Goal: Transaction & Acquisition: Book appointment/travel/reservation

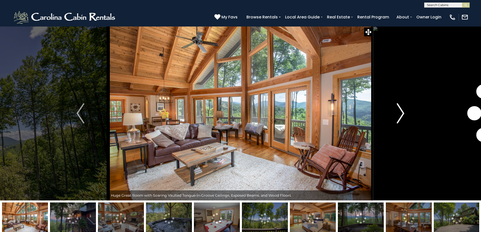
click at [399, 111] on img "Next" at bounding box center [400, 113] width 8 height 20
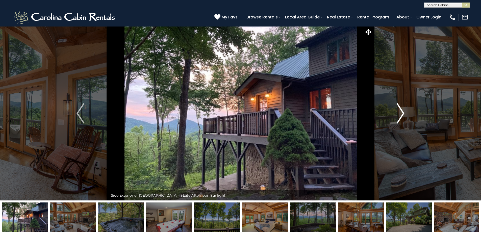
click at [399, 111] on img "Next" at bounding box center [400, 113] width 8 height 20
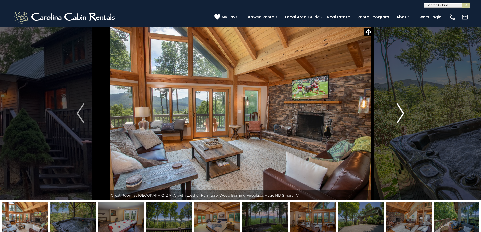
click at [399, 111] on img "Next" at bounding box center [400, 113] width 8 height 20
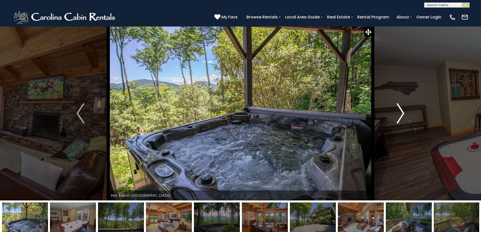
click at [399, 111] on img "Next" at bounding box center [400, 113] width 8 height 20
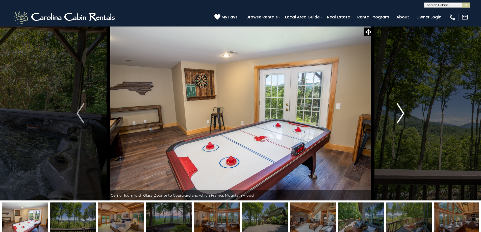
click at [399, 111] on img "Next" at bounding box center [400, 113] width 8 height 20
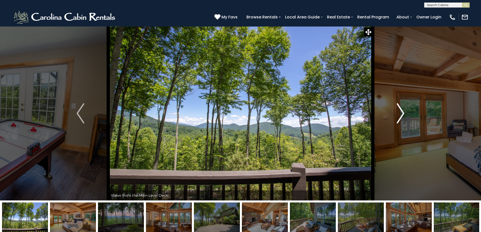
click at [399, 111] on img "Next" at bounding box center [400, 113] width 8 height 20
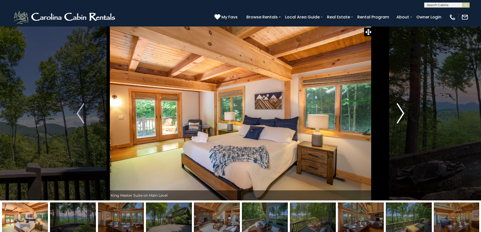
click at [399, 111] on img "Next" at bounding box center [400, 113] width 8 height 20
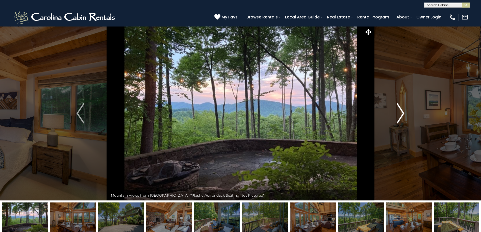
click at [399, 111] on img "Next" at bounding box center [400, 113] width 8 height 20
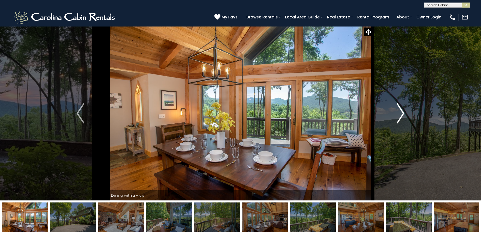
click at [399, 111] on img "Next" at bounding box center [400, 113] width 8 height 20
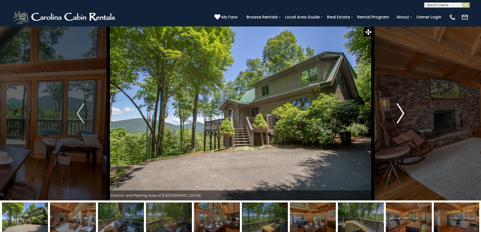
click at [399, 111] on img "Next" at bounding box center [400, 113] width 8 height 20
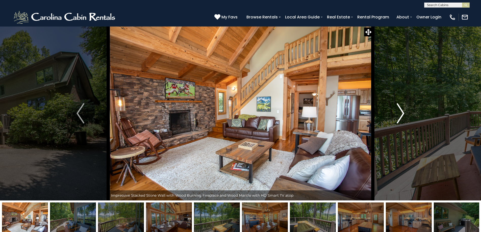
click at [399, 111] on img "Next" at bounding box center [400, 113] width 8 height 20
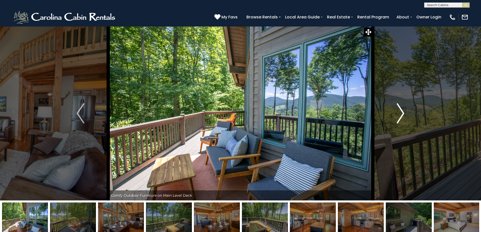
click at [399, 111] on img "Next" at bounding box center [400, 113] width 8 height 20
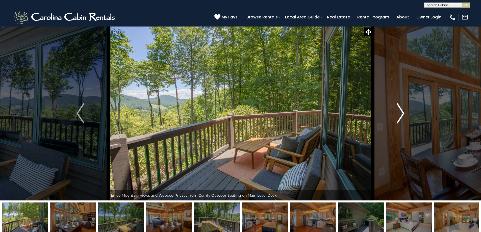
click at [399, 111] on img "Next" at bounding box center [400, 113] width 8 height 20
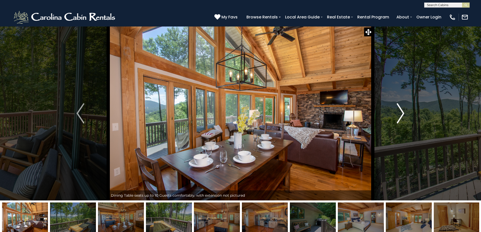
click at [399, 111] on img "Next" at bounding box center [400, 113] width 8 height 20
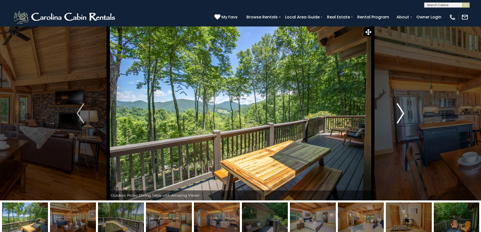
click at [399, 111] on img "Next" at bounding box center [400, 113] width 8 height 20
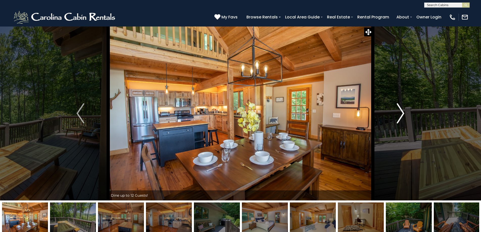
click at [399, 111] on img "Next" at bounding box center [400, 113] width 8 height 20
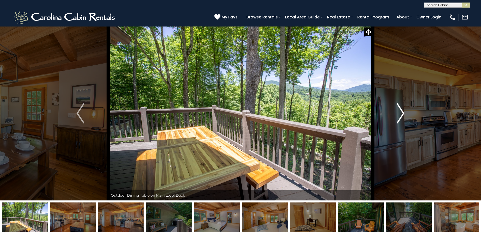
click at [399, 111] on img "Next" at bounding box center [400, 113] width 8 height 20
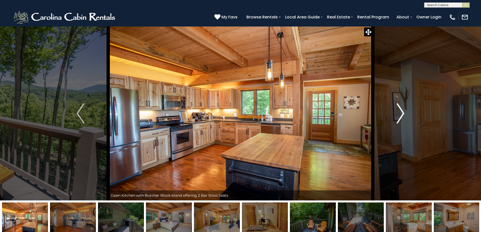
click at [399, 111] on img "Next" at bounding box center [400, 113] width 8 height 20
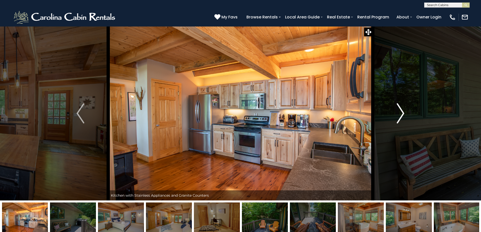
click at [399, 111] on img "Next" at bounding box center [400, 113] width 8 height 20
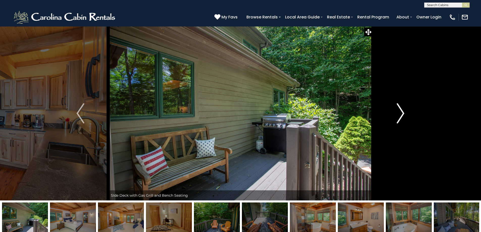
click at [399, 111] on img "Next" at bounding box center [400, 113] width 8 height 20
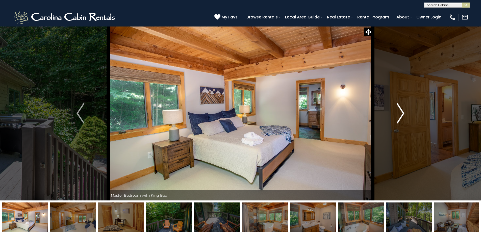
click at [399, 111] on img "Next" at bounding box center [400, 113] width 8 height 20
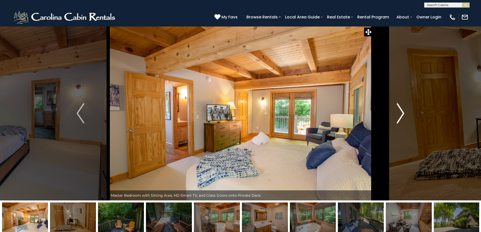
click at [399, 111] on img "Next" at bounding box center [400, 113] width 8 height 20
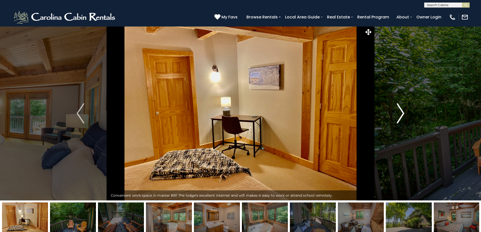
click at [399, 111] on img "Next" at bounding box center [400, 113] width 8 height 20
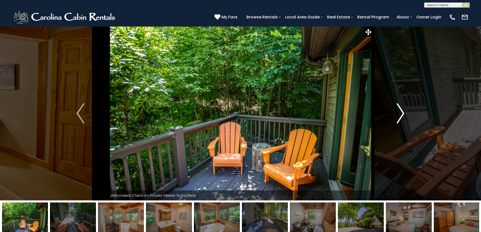
click at [399, 111] on img "Next" at bounding box center [400, 113] width 8 height 20
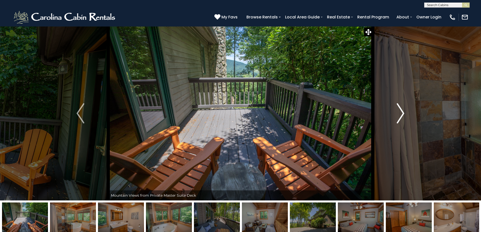
click at [399, 111] on img "Next" at bounding box center [400, 113] width 8 height 20
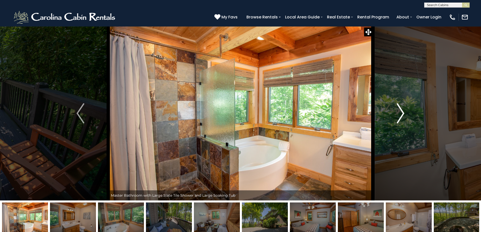
click at [399, 111] on img "Next" at bounding box center [400, 113] width 8 height 20
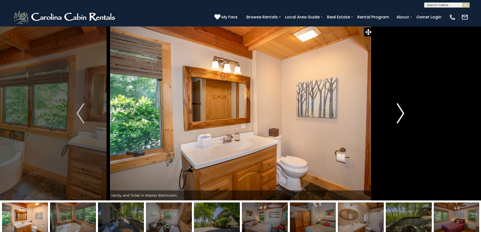
click at [399, 111] on img "Next" at bounding box center [400, 113] width 8 height 20
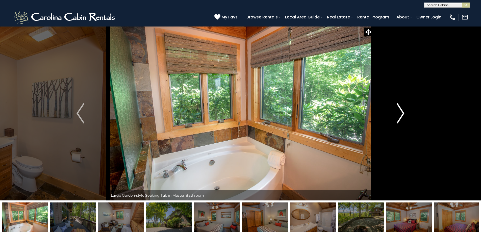
click at [399, 111] on img "Next" at bounding box center [400, 113] width 8 height 20
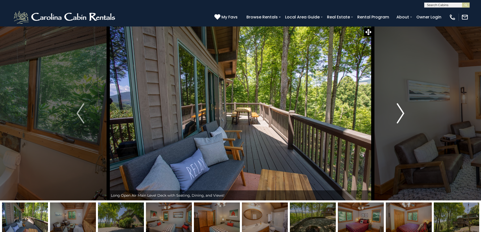
click at [399, 111] on img "Next" at bounding box center [400, 113] width 8 height 20
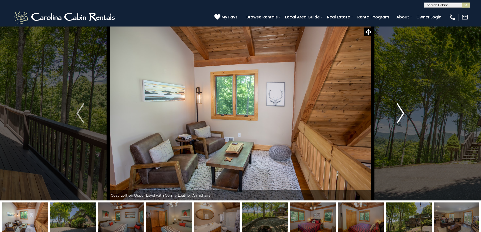
click at [399, 111] on img "Next" at bounding box center [400, 113] width 8 height 20
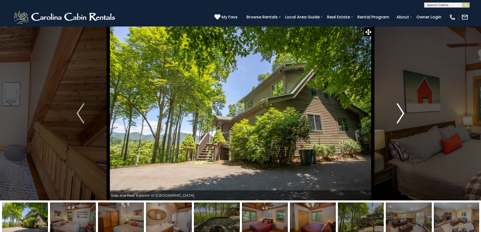
click at [399, 111] on img "Next" at bounding box center [400, 113] width 8 height 20
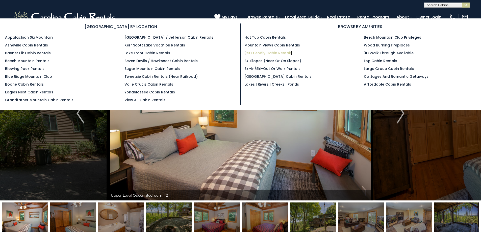
click at [266, 52] on link "Pet Friendly Cabin Rentals" at bounding box center [268, 52] width 48 height 5
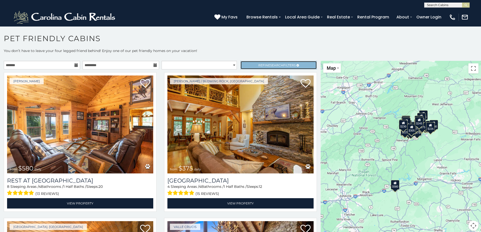
click at [283, 64] on span "Refine Search Filters" at bounding box center [276, 65] width 37 height 4
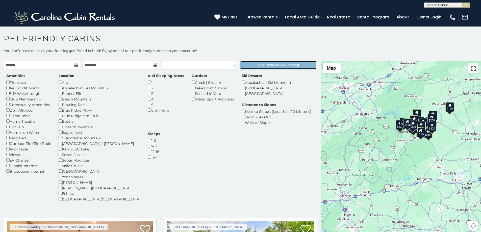
click at [277, 65] on span "Search" at bounding box center [276, 65] width 13 height 4
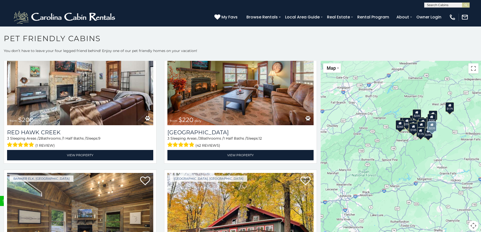
scroll to position [1968, 0]
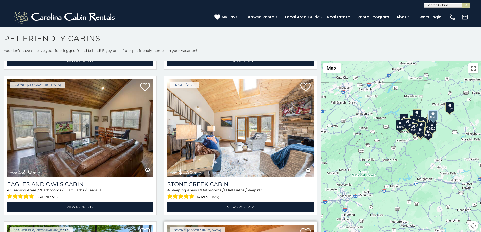
scroll to position [546, 0]
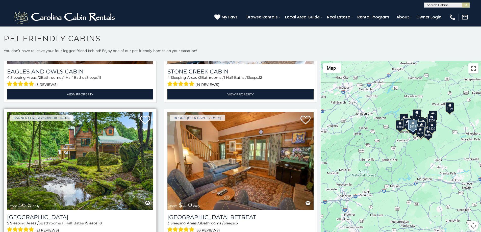
click at [86, 151] on img at bounding box center [80, 161] width 146 height 98
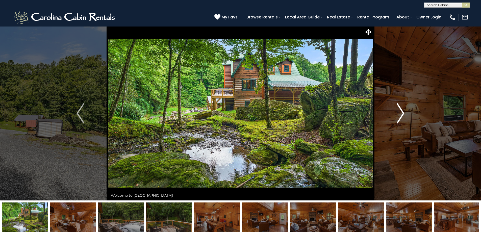
click at [404, 115] on button "Next" at bounding box center [400, 113] width 56 height 174
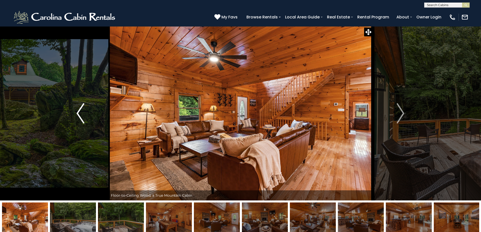
click at [75, 114] on button "Previous" at bounding box center [80, 113] width 56 height 174
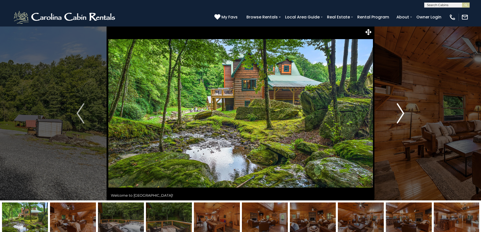
click at [402, 114] on img "Next" at bounding box center [400, 113] width 8 height 20
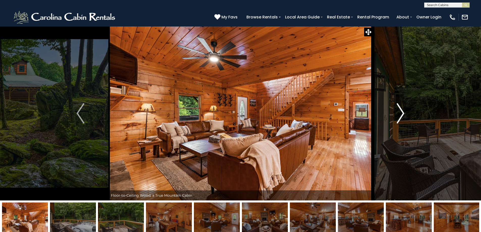
click at [402, 114] on img "Next" at bounding box center [400, 113] width 8 height 20
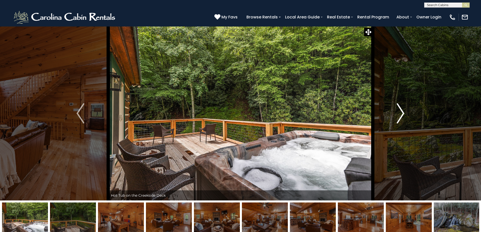
click at [402, 114] on img "Next" at bounding box center [400, 113] width 8 height 20
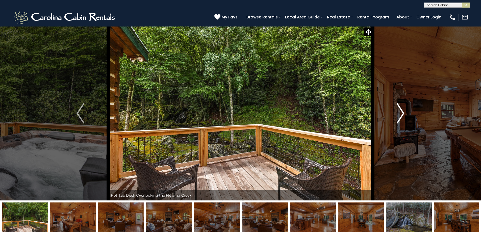
click at [402, 114] on img "Next" at bounding box center [400, 113] width 8 height 20
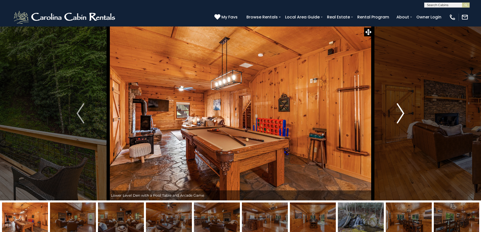
click at [402, 114] on img "Next" at bounding box center [400, 113] width 8 height 20
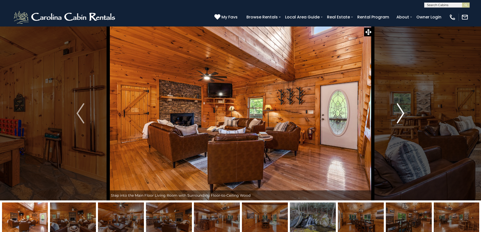
click at [402, 114] on img "Next" at bounding box center [400, 113] width 8 height 20
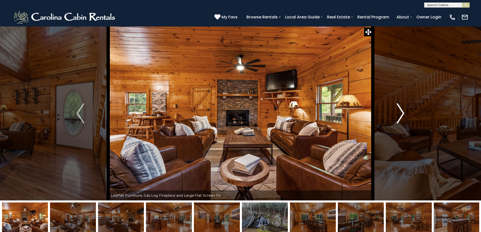
click at [402, 114] on img "Next" at bounding box center [400, 113] width 8 height 20
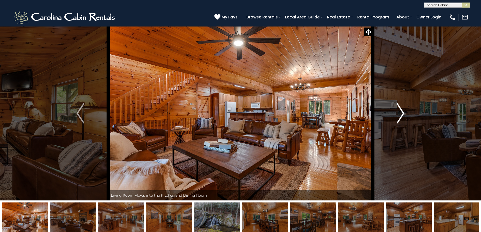
click at [402, 114] on img "Next" at bounding box center [400, 113] width 8 height 20
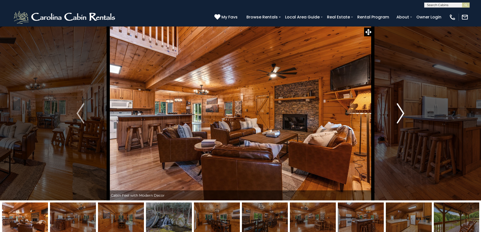
click at [402, 114] on img "Next" at bounding box center [400, 113] width 8 height 20
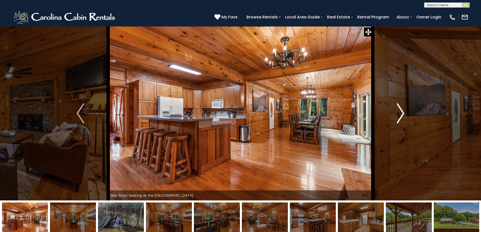
click at [402, 114] on img "Next" at bounding box center [400, 113] width 8 height 20
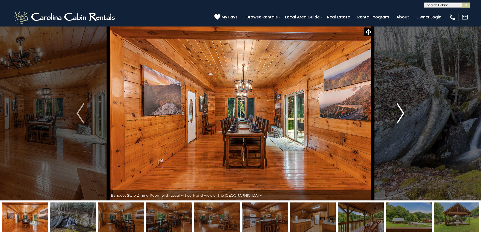
click at [402, 114] on img "Next" at bounding box center [400, 113] width 8 height 20
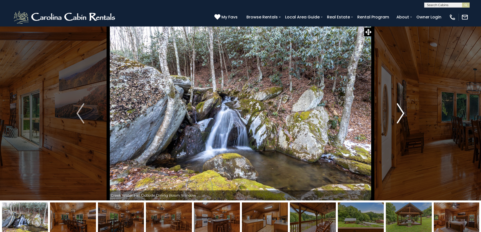
click at [402, 114] on img "Next" at bounding box center [400, 113] width 8 height 20
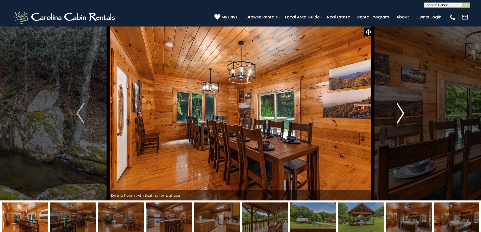
click at [402, 114] on img "Next" at bounding box center [400, 113] width 8 height 20
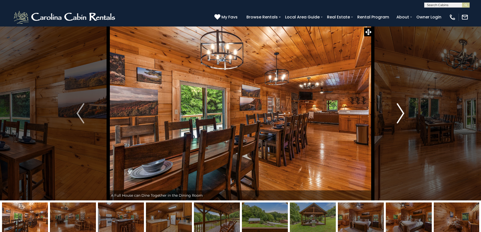
click at [402, 114] on img "Next" at bounding box center [400, 113] width 8 height 20
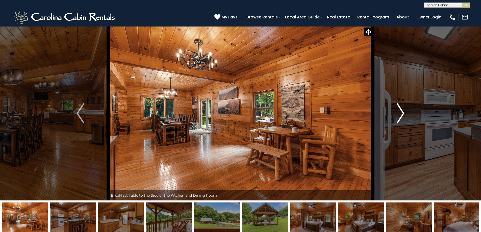
click at [402, 114] on img "Next" at bounding box center [400, 113] width 8 height 20
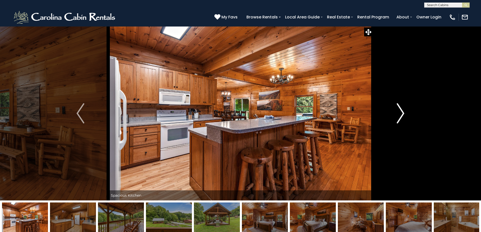
click at [402, 114] on img "Next" at bounding box center [400, 113] width 8 height 20
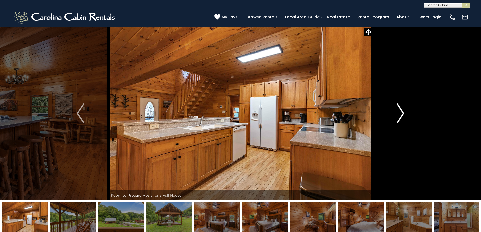
click at [402, 114] on img "Next" at bounding box center [400, 113] width 8 height 20
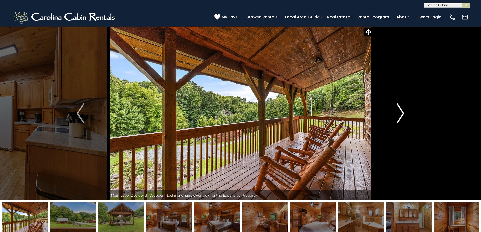
click at [402, 114] on img "Next" at bounding box center [400, 113] width 8 height 20
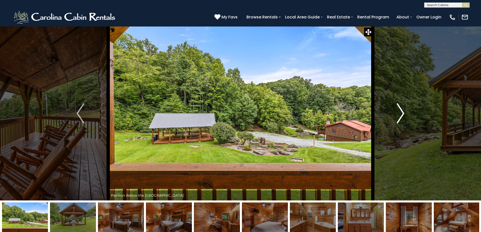
click at [402, 114] on img "Next" at bounding box center [400, 113] width 8 height 20
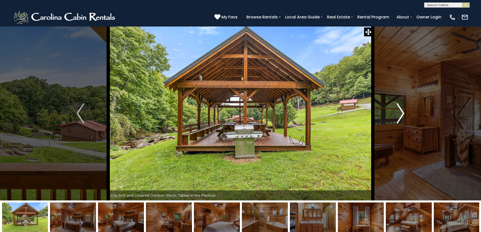
click at [402, 114] on img "Next" at bounding box center [400, 113] width 8 height 20
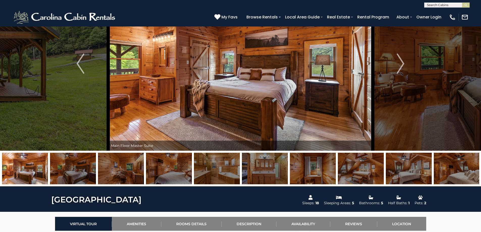
scroll to position [177, 0]
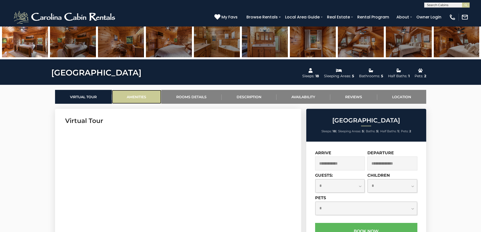
click at [141, 98] on link "Amenities" at bounding box center [136, 97] width 49 height 14
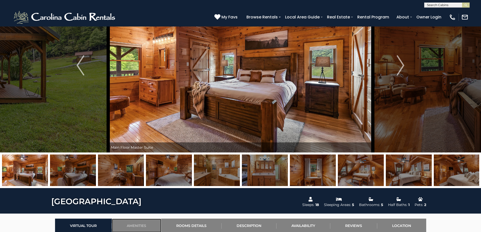
scroll to position [0, 0]
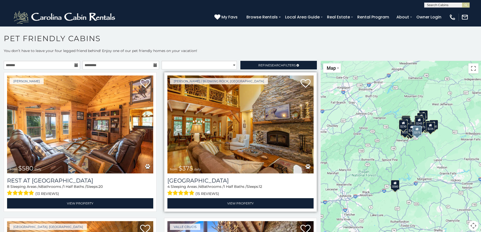
click at [262, 126] on img at bounding box center [240, 124] width 146 height 98
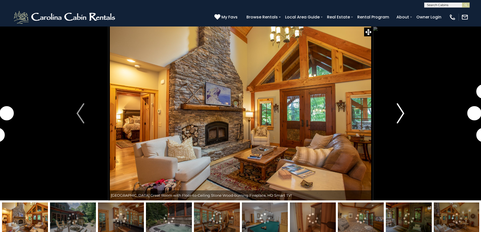
click at [402, 113] on img "Next" at bounding box center [400, 113] width 8 height 20
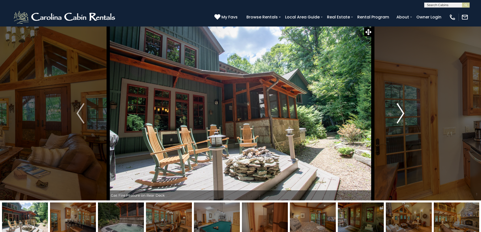
click at [403, 109] on img "Next" at bounding box center [400, 113] width 8 height 20
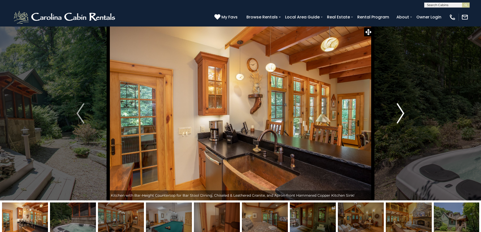
click at [403, 109] on img "Next" at bounding box center [400, 113] width 8 height 20
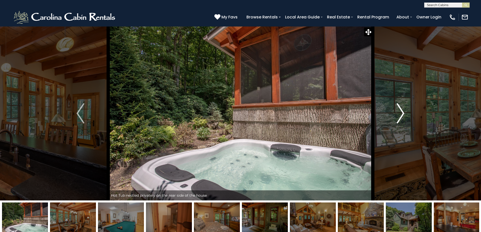
click at [403, 109] on img "Next" at bounding box center [400, 113] width 8 height 20
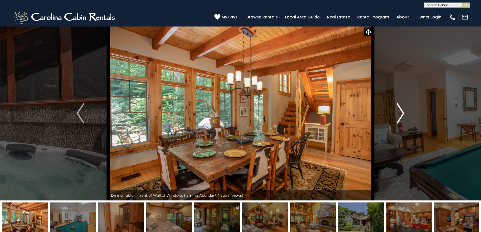
click at [403, 109] on img "Next" at bounding box center [400, 113] width 8 height 20
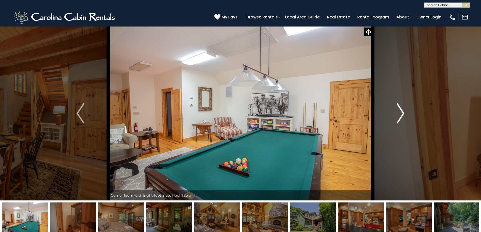
click at [403, 114] on img "Next" at bounding box center [400, 113] width 8 height 20
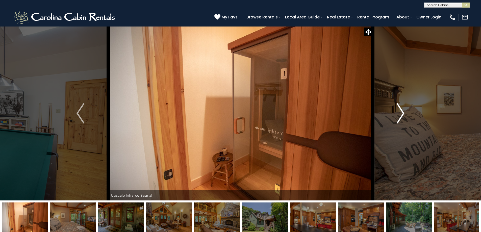
click at [403, 113] on img "Next" at bounding box center [400, 113] width 8 height 20
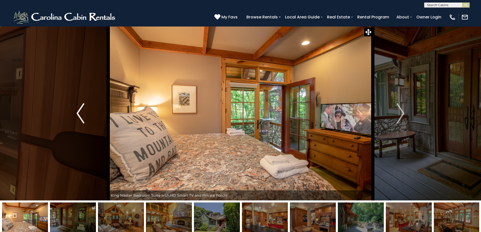
click at [85, 118] on button "Previous" at bounding box center [80, 113] width 56 height 174
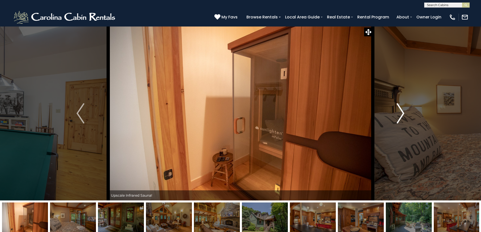
click at [399, 113] on img "Next" at bounding box center [400, 113] width 8 height 20
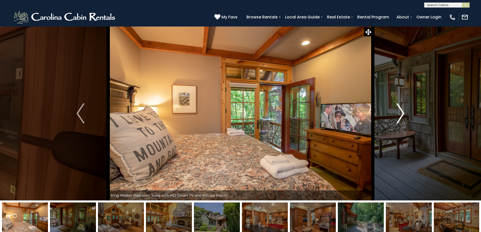
click at [399, 113] on img "Next" at bounding box center [400, 113] width 8 height 20
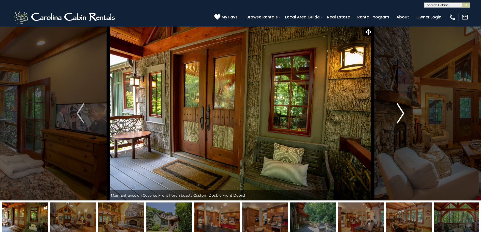
click at [399, 113] on img "Next" at bounding box center [400, 113] width 8 height 20
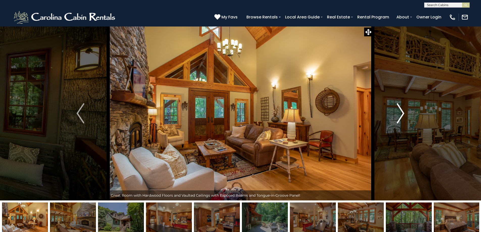
click at [399, 113] on img "Next" at bounding box center [400, 113] width 8 height 20
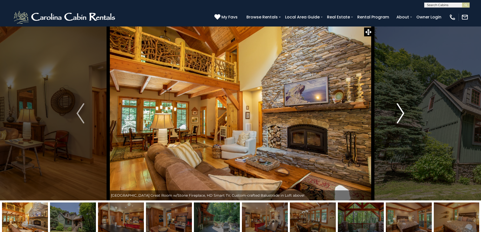
click at [399, 113] on img "Next" at bounding box center [400, 113] width 8 height 20
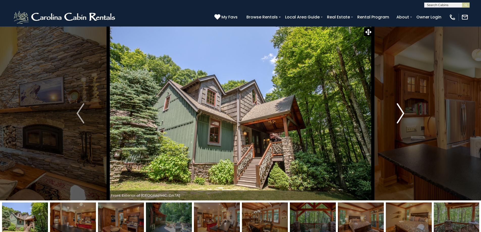
click at [399, 113] on img "Next" at bounding box center [400, 113] width 8 height 20
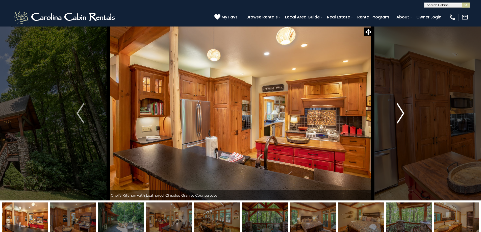
click at [399, 113] on img "Next" at bounding box center [400, 113] width 8 height 20
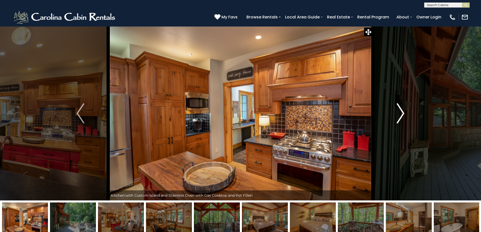
click at [399, 113] on img "Next" at bounding box center [400, 113] width 8 height 20
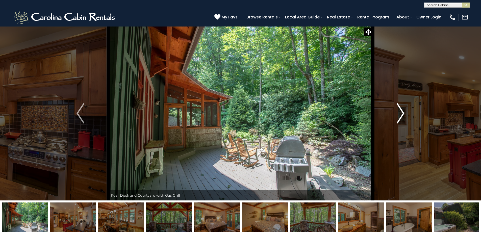
click at [399, 113] on img "Next" at bounding box center [400, 113] width 8 height 20
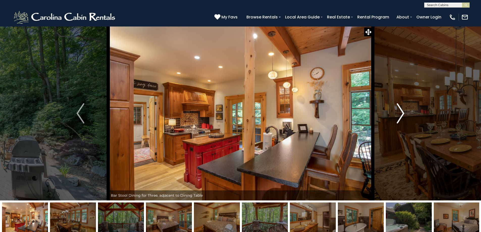
click at [399, 113] on img "Next" at bounding box center [400, 113] width 8 height 20
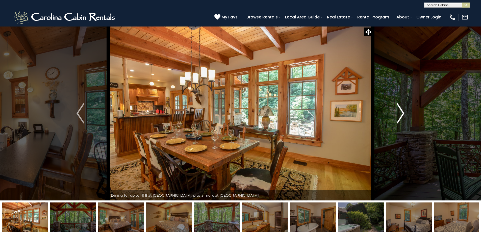
click at [399, 113] on img "Next" at bounding box center [400, 113] width 8 height 20
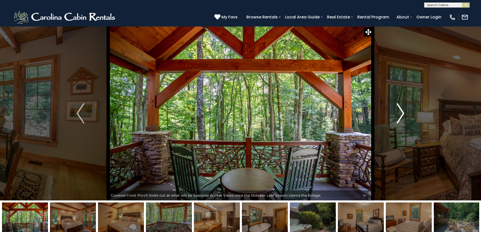
click at [399, 113] on img "Next" at bounding box center [400, 113] width 8 height 20
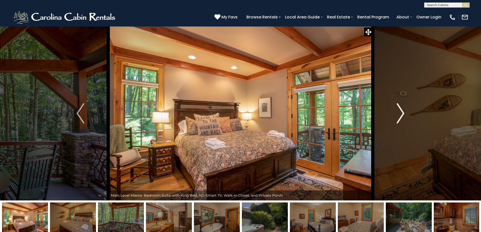
click at [399, 113] on img "Next" at bounding box center [400, 113] width 8 height 20
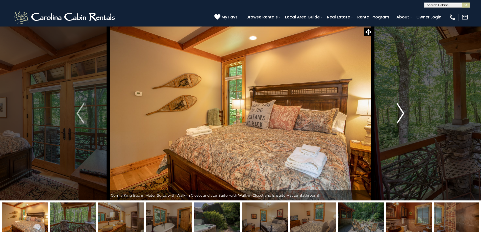
click at [399, 113] on img "Next" at bounding box center [400, 113] width 8 height 20
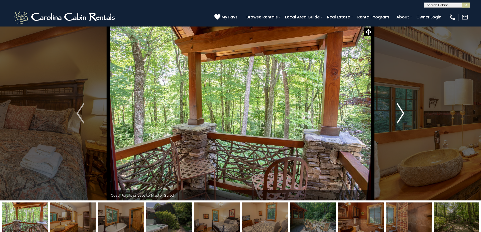
click at [399, 113] on img "Next" at bounding box center [400, 113] width 8 height 20
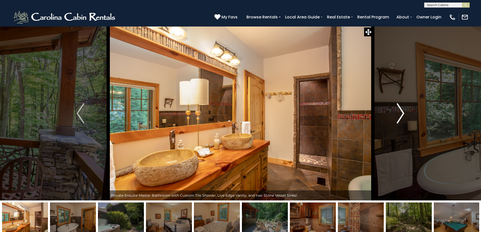
click at [399, 113] on img "Next" at bounding box center [400, 113] width 8 height 20
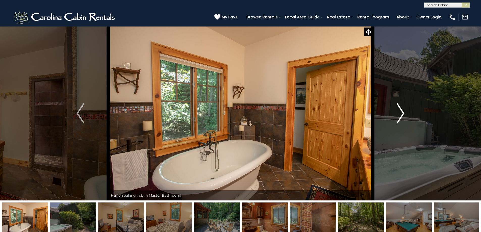
click at [399, 113] on img "Next" at bounding box center [400, 113] width 8 height 20
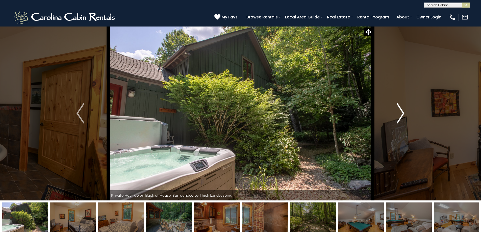
click at [399, 113] on img "Next" at bounding box center [400, 113] width 8 height 20
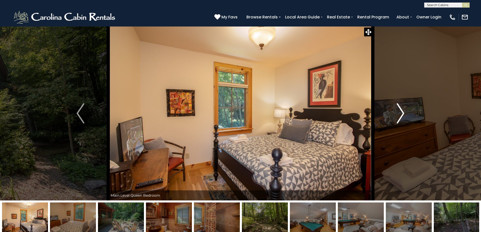
click at [399, 113] on img "Next" at bounding box center [400, 113] width 8 height 20
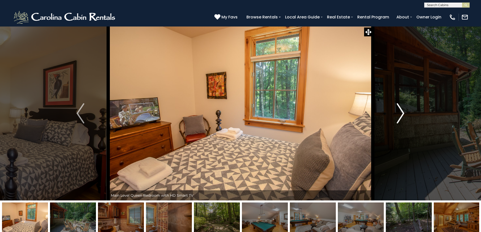
click at [399, 113] on img "Next" at bounding box center [400, 113] width 8 height 20
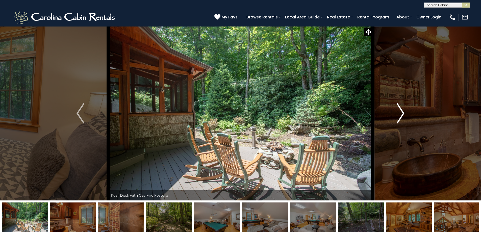
click at [399, 113] on img "Next" at bounding box center [400, 113] width 8 height 20
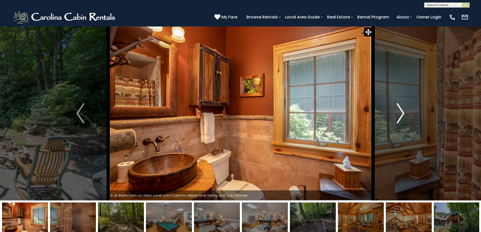
click at [399, 113] on img "Next" at bounding box center [400, 113] width 8 height 20
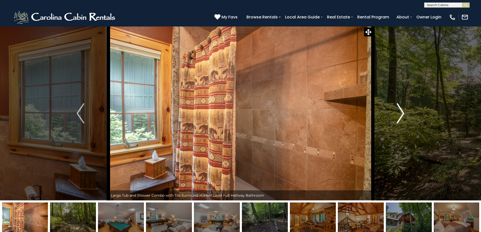
click at [399, 113] on img "Next" at bounding box center [400, 113] width 8 height 20
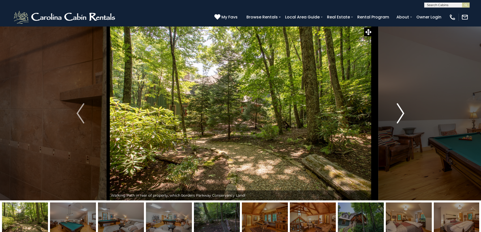
click at [399, 113] on img "Next" at bounding box center [400, 113] width 8 height 20
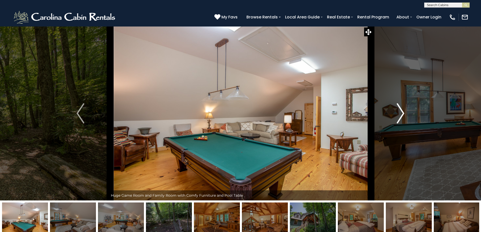
click at [399, 113] on img "Next" at bounding box center [400, 113] width 8 height 20
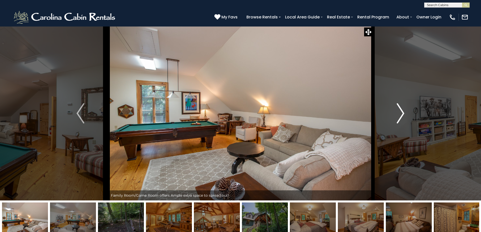
click at [399, 113] on img "Next" at bounding box center [400, 113] width 8 height 20
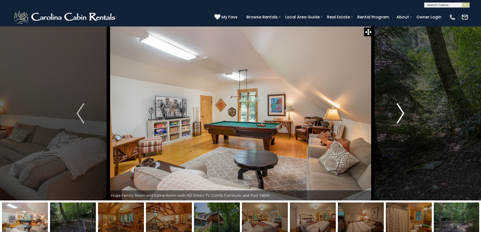
click at [399, 113] on img "Next" at bounding box center [400, 113] width 8 height 20
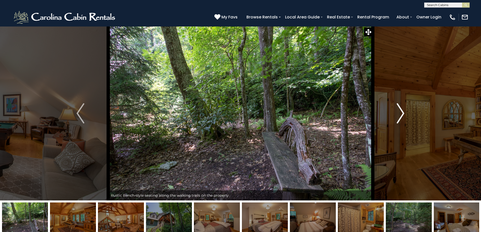
click at [399, 112] on img "Next" at bounding box center [400, 113] width 8 height 20
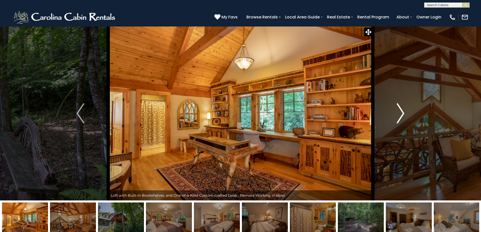
click at [399, 112] on img "Next" at bounding box center [400, 113] width 8 height 20
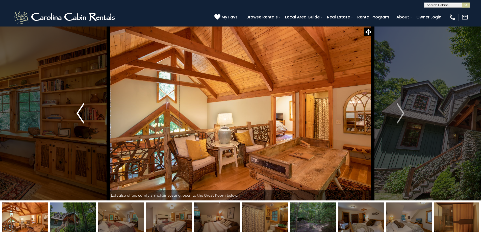
click at [79, 115] on img "Previous" at bounding box center [80, 113] width 8 height 20
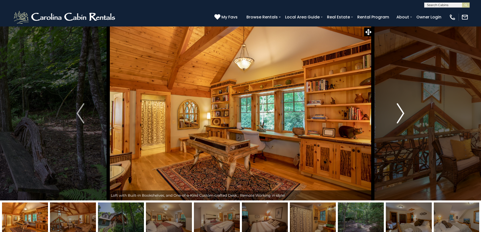
click at [399, 115] on img "Next" at bounding box center [400, 113] width 8 height 20
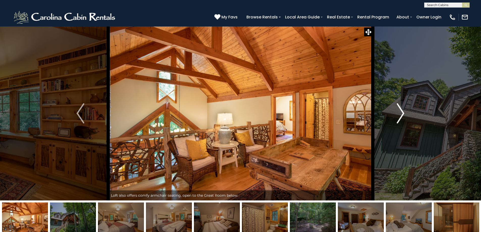
click at [399, 115] on img "Next" at bounding box center [400, 113] width 8 height 20
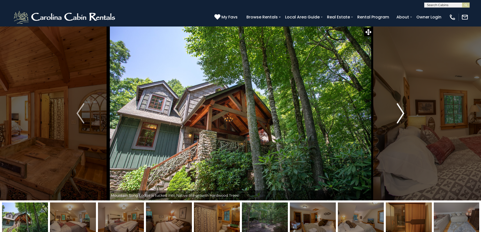
click at [399, 115] on img "Next" at bounding box center [400, 113] width 8 height 20
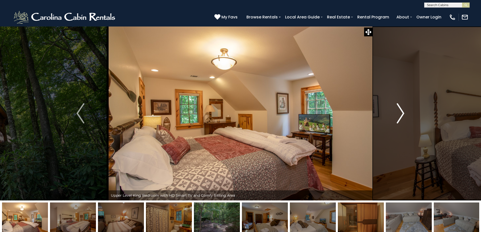
click at [399, 115] on img "Next" at bounding box center [400, 113] width 8 height 20
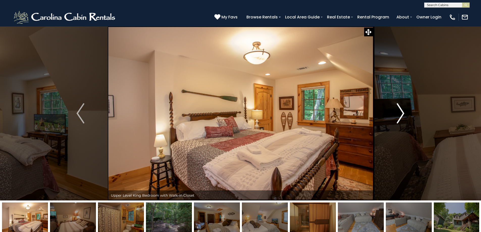
click at [399, 115] on img "Next" at bounding box center [400, 113] width 8 height 20
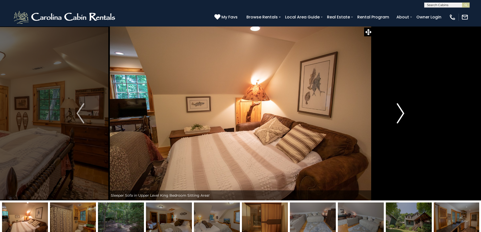
click at [399, 115] on img "Next" at bounding box center [400, 113] width 8 height 20
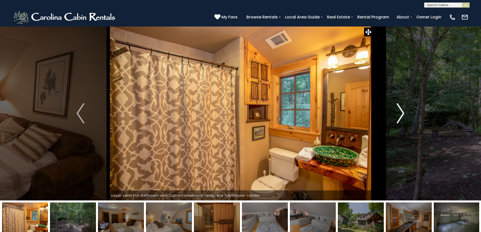
click at [399, 115] on img "Next" at bounding box center [400, 113] width 8 height 20
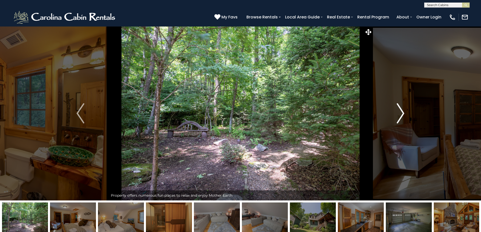
click at [399, 115] on img "Next" at bounding box center [400, 113] width 8 height 20
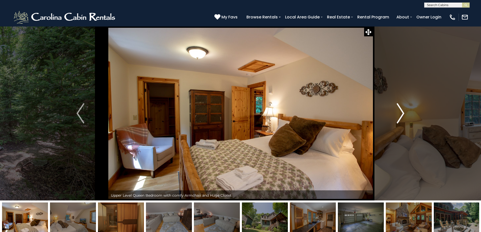
click at [399, 115] on img "Next" at bounding box center [400, 113] width 8 height 20
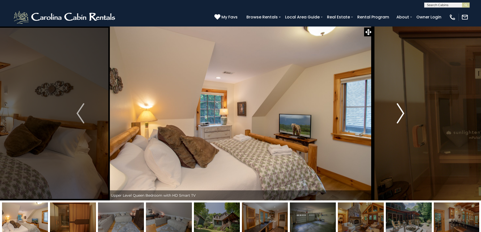
click at [399, 115] on img "Next" at bounding box center [400, 113] width 8 height 20
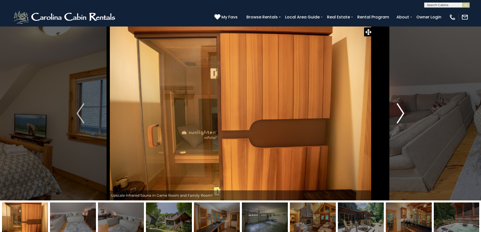
click at [399, 115] on img "Next" at bounding box center [400, 113] width 8 height 20
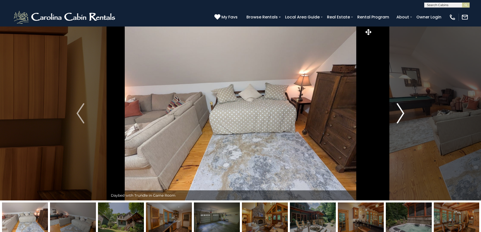
click at [399, 115] on img "Next" at bounding box center [400, 113] width 8 height 20
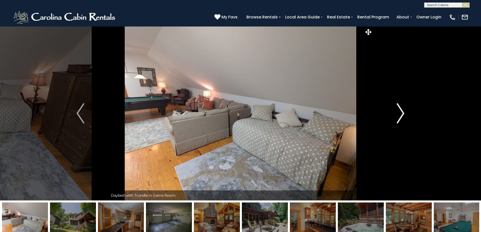
click at [399, 115] on img "Next" at bounding box center [400, 113] width 8 height 20
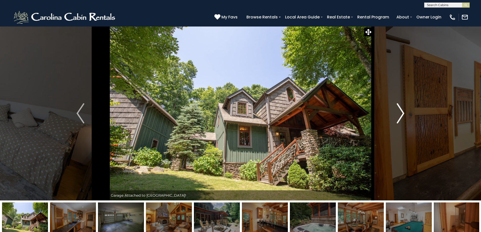
click at [399, 115] on img "Next" at bounding box center [400, 113] width 8 height 20
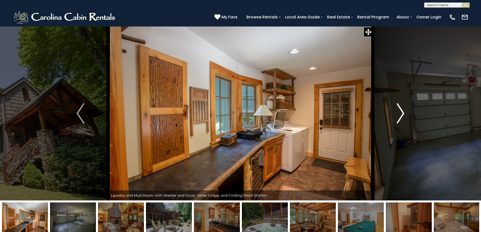
click at [399, 115] on img "Next" at bounding box center [400, 113] width 8 height 20
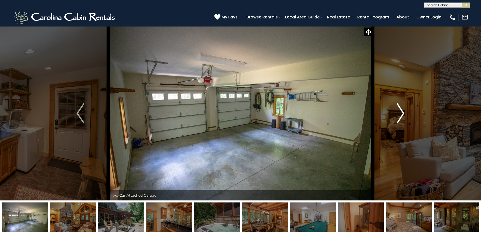
click at [399, 115] on img "Next" at bounding box center [400, 113] width 8 height 20
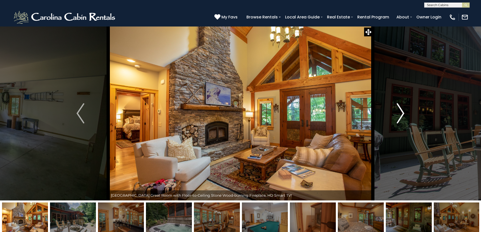
click at [399, 115] on img "Next" at bounding box center [400, 113] width 8 height 20
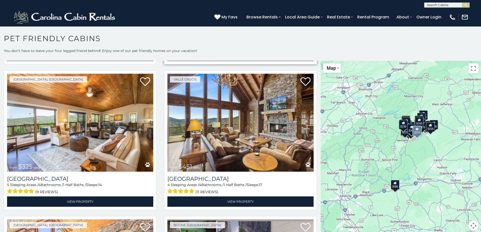
scroll to position [151, 0]
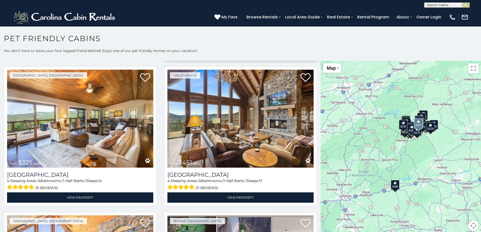
click at [250, 96] on img at bounding box center [240, 119] width 146 height 98
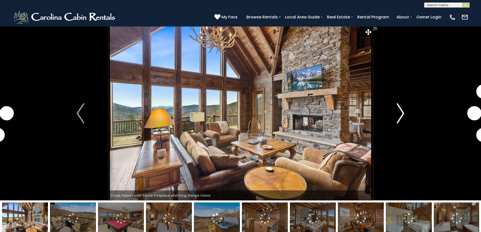
click at [402, 113] on img "Next" at bounding box center [400, 113] width 8 height 20
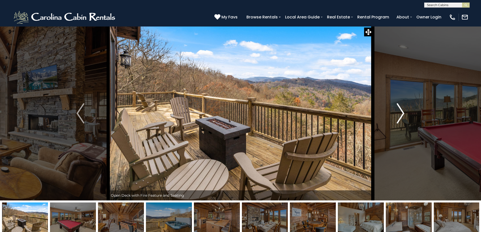
click at [403, 111] on img "Next" at bounding box center [400, 113] width 8 height 20
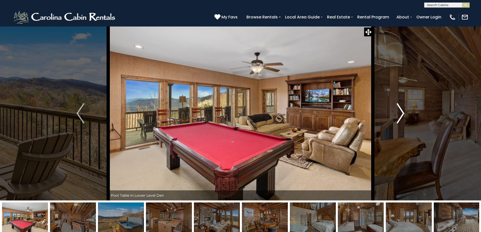
click at [403, 111] on img "Next" at bounding box center [400, 113] width 8 height 20
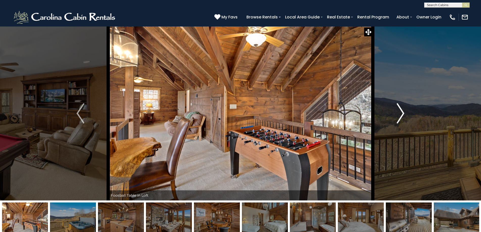
click at [403, 111] on img "Next" at bounding box center [400, 113] width 8 height 20
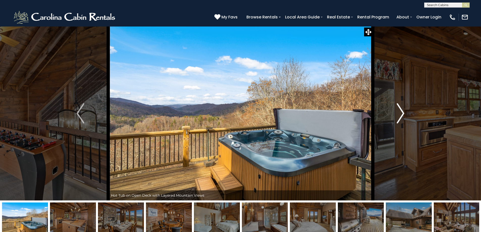
click at [403, 111] on img "Next" at bounding box center [400, 113] width 8 height 20
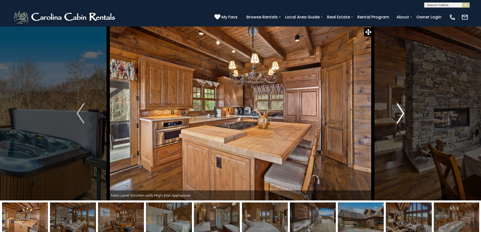
click at [403, 111] on img "Next" at bounding box center [400, 113] width 8 height 20
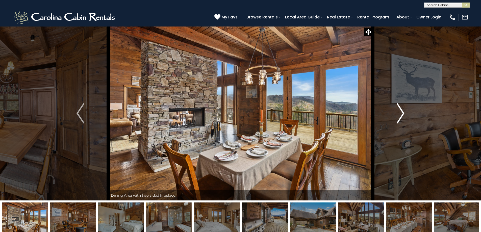
click at [403, 111] on img "Next" at bounding box center [400, 113] width 8 height 20
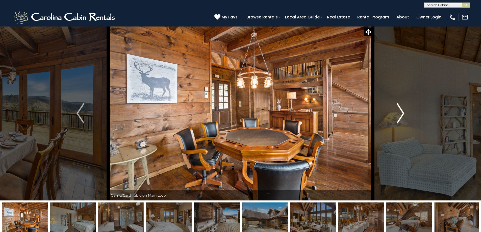
click at [403, 111] on img "Next" at bounding box center [400, 113] width 8 height 20
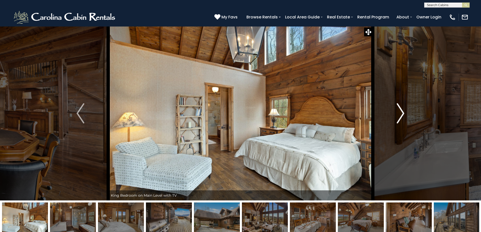
click at [403, 111] on img "Next" at bounding box center [400, 113] width 8 height 20
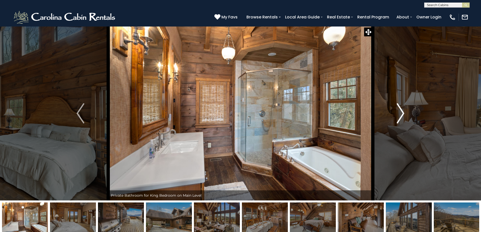
click at [403, 111] on img "Next" at bounding box center [400, 113] width 8 height 20
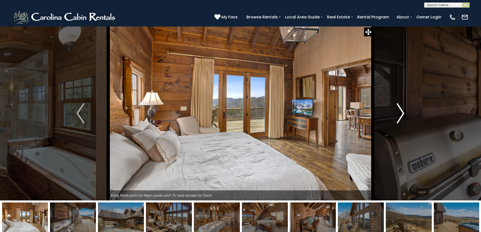
click at [403, 111] on img "Next" at bounding box center [400, 113] width 8 height 20
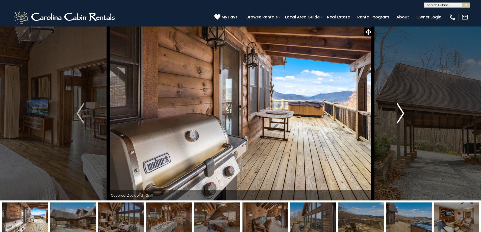
click at [403, 111] on img "Next" at bounding box center [400, 113] width 8 height 20
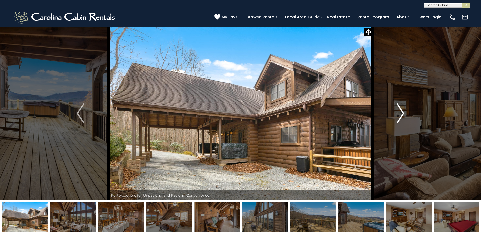
click at [403, 111] on img "Next" at bounding box center [400, 113] width 8 height 20
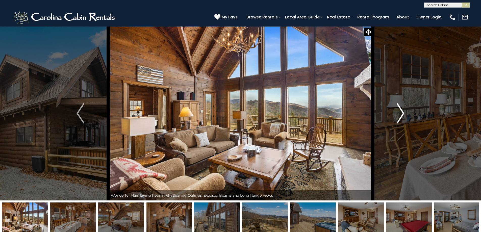
click at [403, 111] on img "Next" at bounding box center [400, 113] width 8 height 20
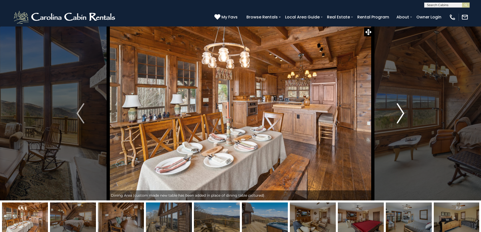
click at [403, 111] on img "Next" at bounding box center [400, 113] width 8 height 20
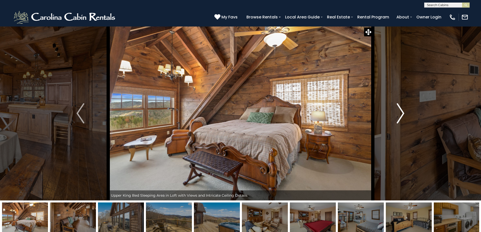
click at [403, 111] on img "Next" at bounding box center [400, 113] width 8 height 20
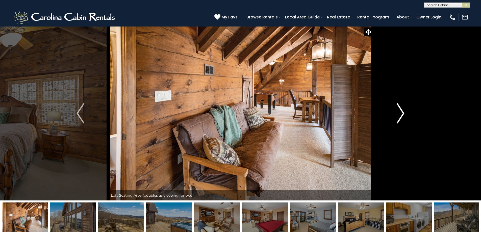
click at [403, 111] on img "Next" at bounding box center [400, 113] width 8 height 20
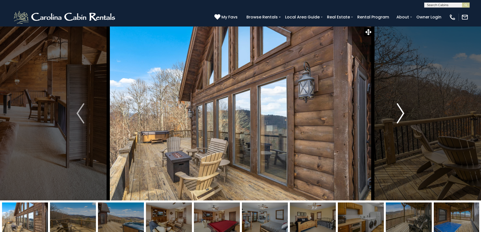
click at [403, 111] on img "Next" at bounding box center [400, 113] width 8 height 20
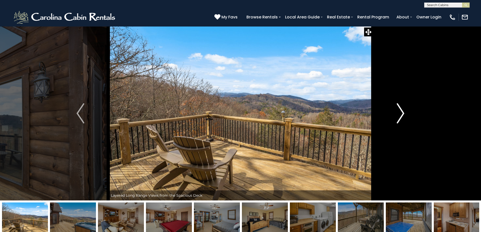
click at [403, 111] on img "Next" at bounding box center [400, 113] width 8 height 20
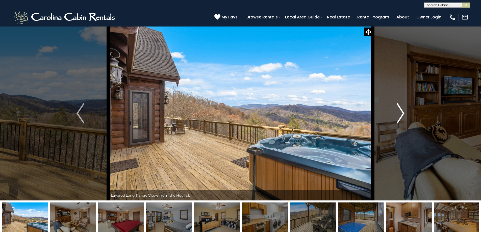
click at [403, 111] on img "Next" at bounding box center [400, 113] width 8 height 20
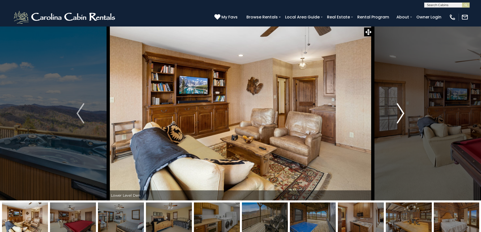
click at [403, 111] on img "Next" at bounding box center [400, 113] width 8 height 20
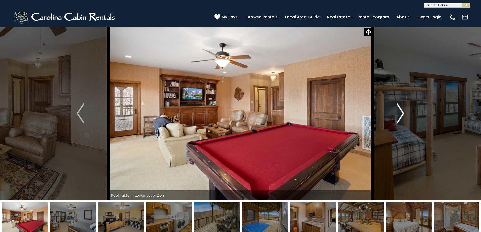
click at [403, 111] on img "Next" at bounding box center [400, 113] width 8 height 20
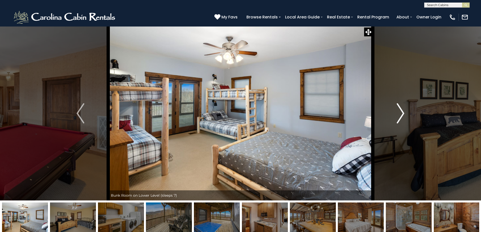
click at [403, 111] on img "Next" at bounding box center [400, 113] width 8 height 20
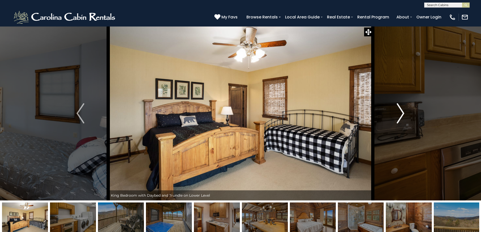
click at [403, 111] on img "Next" at bounding box center [400, 113] width 8 height 20
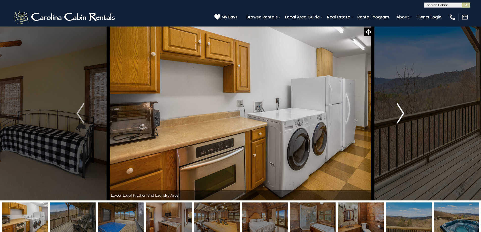
click at [403, 111] on img "Next" at bounding box center [400, 113] width 8 height 20
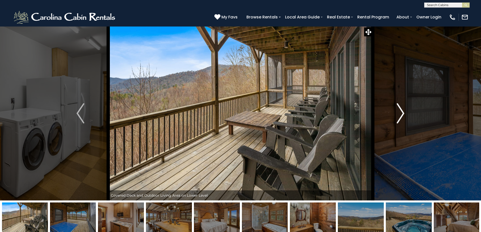
click at [403, 111] on img "Next" at bounding box center [400, 113] width 8 height 20
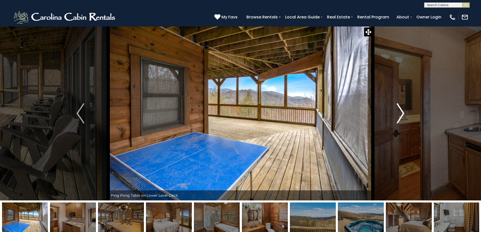
click at [403, 111] on img "Next" at bounding box center [400, 113] width 8 height 20
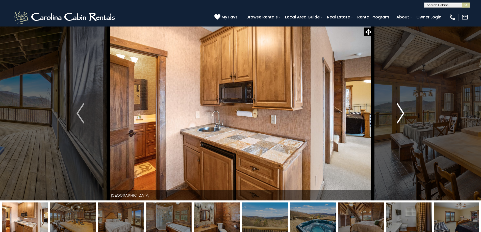
click at [403, 111] on img "Next" at bounding box center [400, 113] width 8 height 20
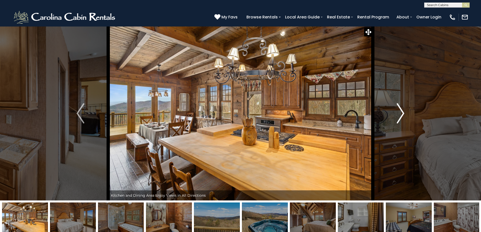
click at [403, 111] on img "Next" at bounding box center [400, 113] width 8 height 20
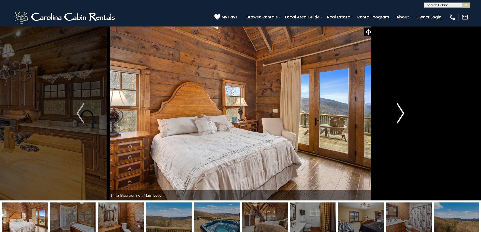
click at [403, 111] on img "Next" at bounding box center [400, 113] width 8 height 20
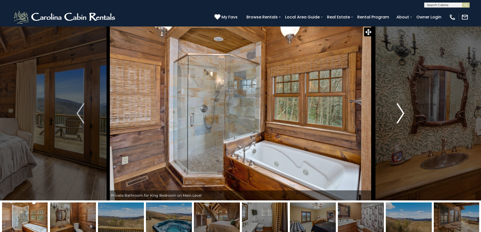
click at [403, 111] on img "Next" at bounding box center [400, 113] width 8 height 20
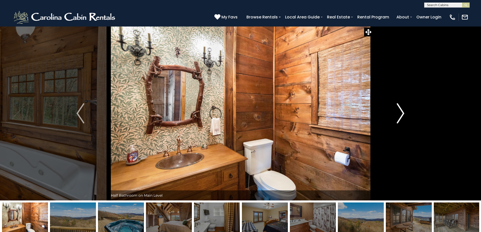
click at [403, 111] on img "Next" at bounding box center [400, 113] width 8 height 20
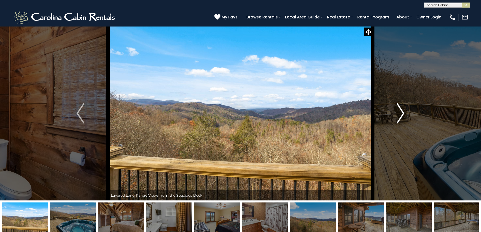
click at [403, 111] on img "Next" at bounding box center [400, 113] width 8 height 20
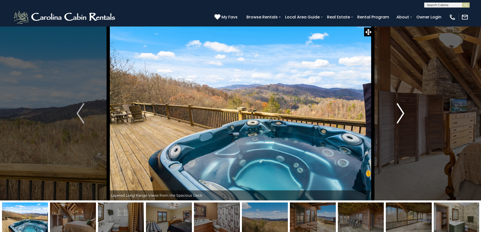
click at [403, 111] on img "Next" at bounding box center [400, 113] width 8 height 20
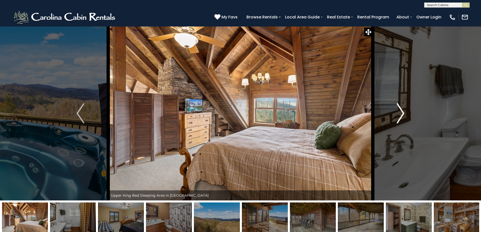
click at [403, 111] on img "Next" at bounding box center [400, 113] width 8 height 20
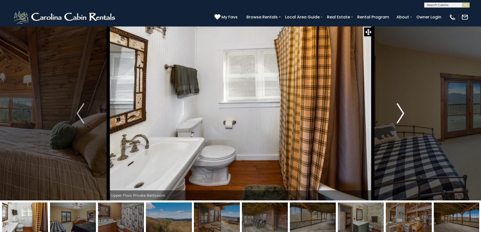
click at [403, 111] on img "Next" at bounding box center [400, 113] width 8 height 20
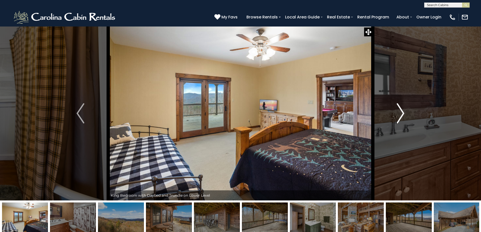
click at [403, 111] on img "Next" at bounding box center [400, 113] width 8 height 20
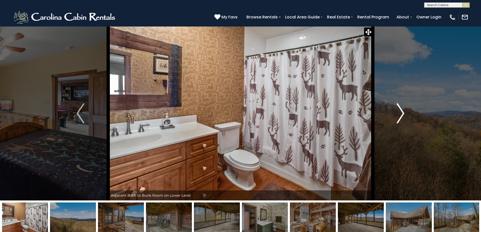
click at [403, 111] on img "Next" at bounding box center [400, 113] width 8 height 20
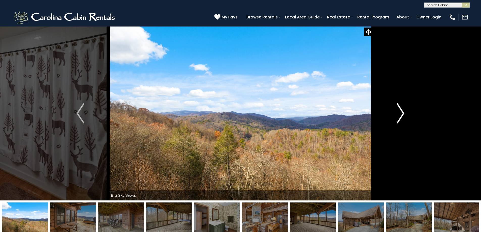
click at [403, 111] on img "Next" at bounding box center [400, 113] width 8 height 20
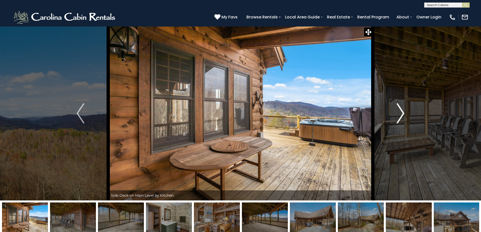
click at [403, 111] on img "Next" at bounding box center [400, 113] width 8 height 20
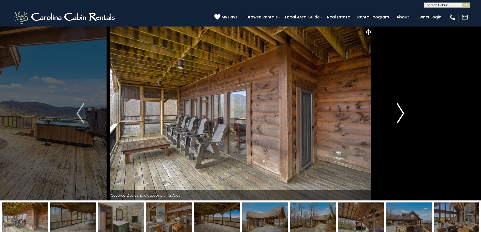
click at [403, 111] on img "Next" at bounding box center [400, 113] width 8 height 20
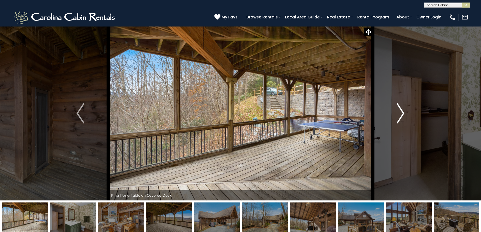
click at [403, 111] on img "Next" at bounding box center [400, 113] width 8 height 20
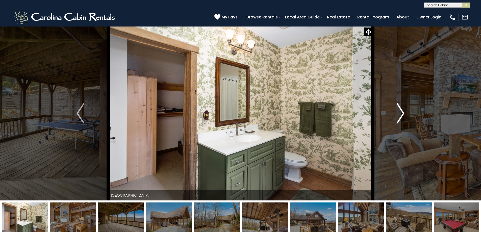
click at [403, 111] on img "Next" at bounding box center [400, 113] width 8 height 20
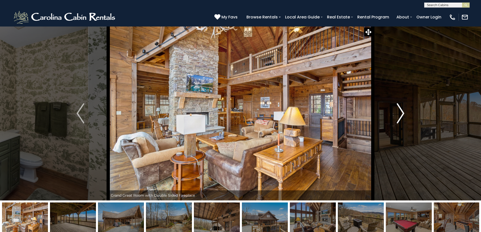
click at [403, 111] on img "Next" at bounding box center [400, 113] width 8 height 20
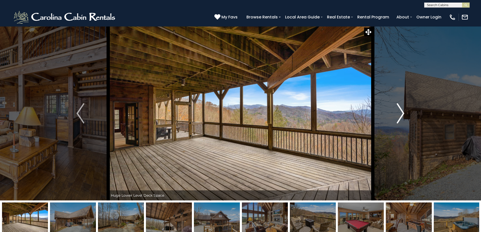
click at [403, 111] on img "Next" at bounding box center [400, 113] width 8 height 20
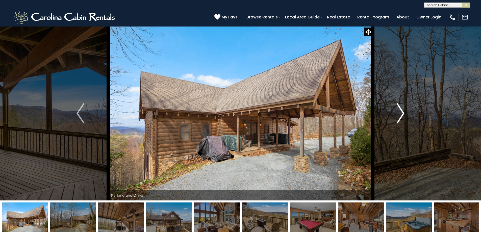
click at [403, 111] on img "Next" at bounding box center [400, 113] width 8 height 20
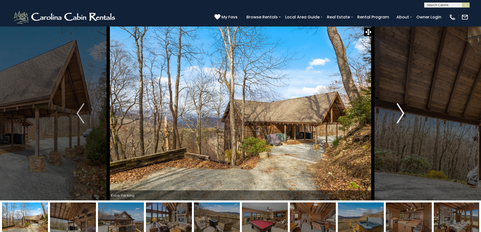
click at [403, 111] on img "Next" at bounding box center [400, 113] width 8 height 20
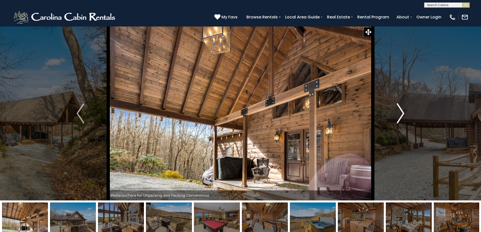
click at [403, 111] on img "Next" at bounding box center [400, 113] width 8 height 20
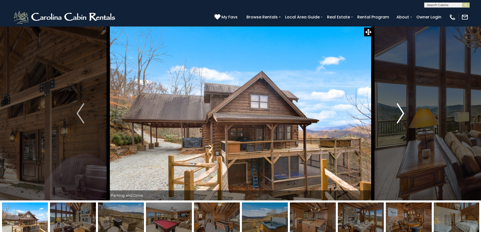
click at [403, 111] on img "Next" at bounding box center [400, 113] width 8 height 20
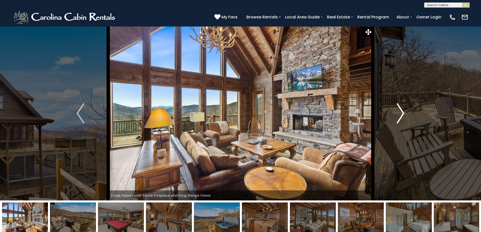
click at [403, 111] on img "Next" at bounding box center [400, 113] width 8 height 20
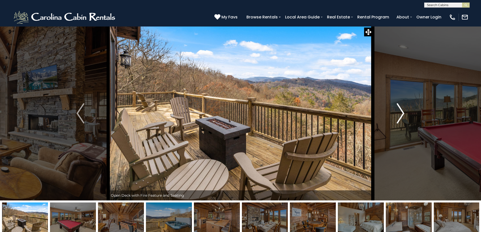
click at [403, 111] on img "Next" at bounding box center [400, 113] width 8 height 20
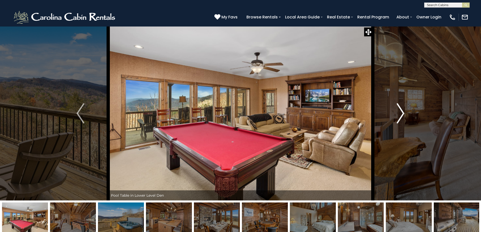
click at [403, 111] on img "Next" at bounding box center [400, 113] width 8 height 20
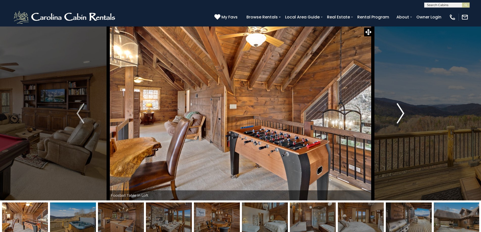
click at [403, 111] on img "Next" at bounding box center [400, 113] width 8 height 20
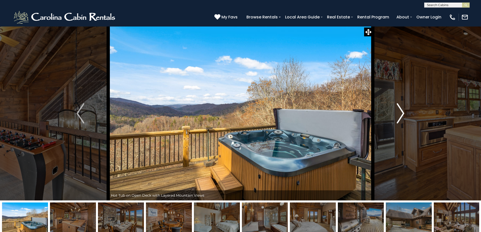
click at [403, 111] on img "Next" at bounding box center [400, 113] width 8 height 20
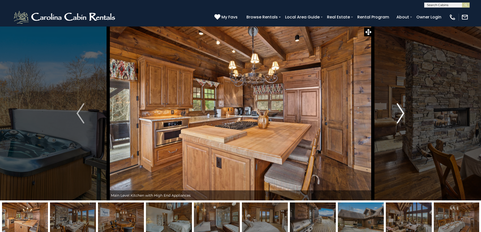
click at [403, 111] on img "Next" at bounding box center [400, 113] width 8 height 20
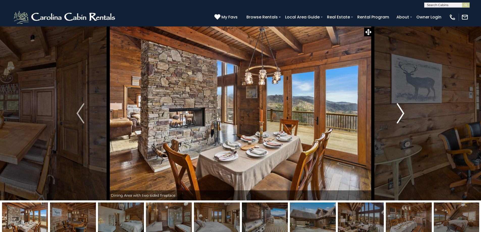
click at [403, 111] on img "Next" at bounding box center [400, 113] width 8 height 20
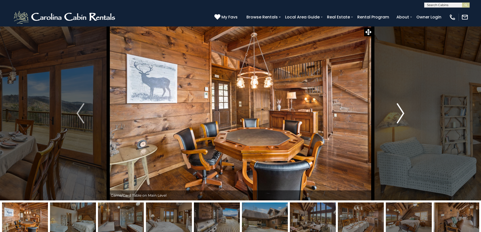
click at [403, 111] on img "Next" at bounding box center [400, 113] width 8 height 20
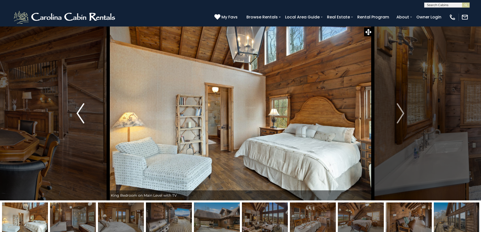
click at [83, 111] on img "Previous" at bounding box center [80, 113] width 8 height 20
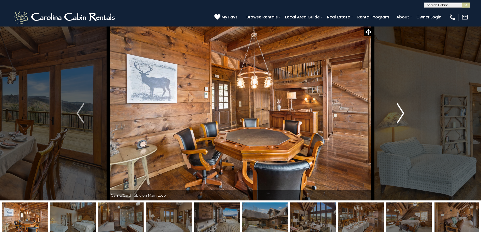
click at [395, 115] on button "Next" at bounding box center [400, 113] width 56 height 174
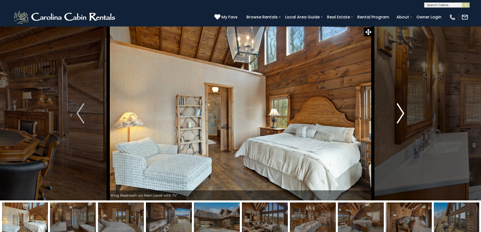
click at [395, 115] on button "Next" at bounding box center [400, 113] width 56 height 174
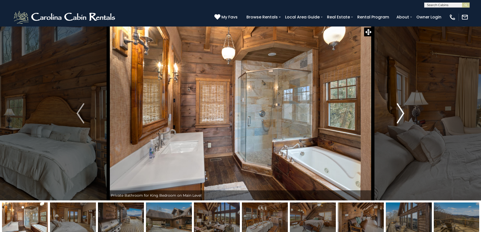
click at [395, 115] on button "Next" at bounding box center [400, 113] width 56 height 174
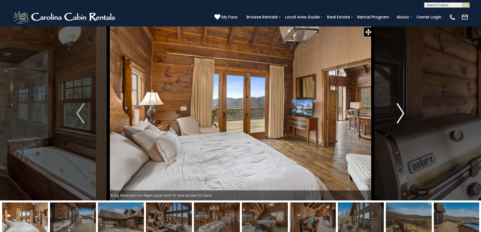
click at [395, 115] on button "Next" at bounding box center [400, 113] width 56 height 174
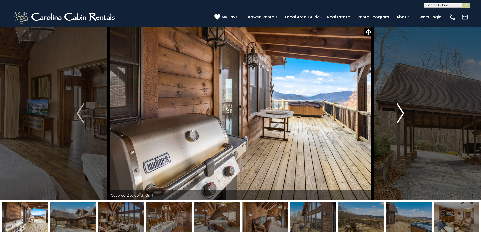
click at [395, 115] on button "Next" at bounding box center [400, 113] width 56 height 174
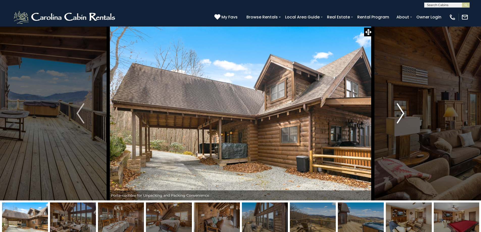
click at [395, 115] on button "Next" at bounding box center [400, 113] width 56 height 174
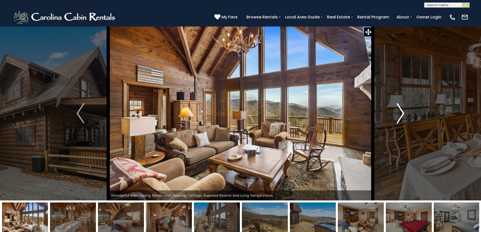
click at [395, 115] on button "Next" at bounding box center [400, 113] width 56 height 174
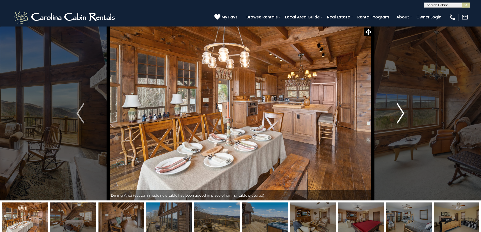
click at [395, 115] on button "Next" at bounding box center [400, 113] width 56 height 174
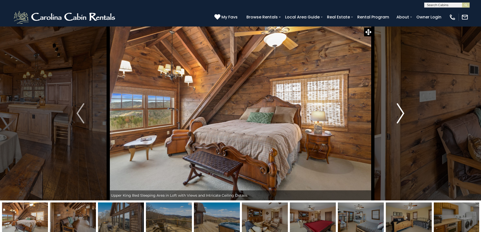
click at [395, 115] on button "Next" at bounding box center [400, 113] width 56 height 174
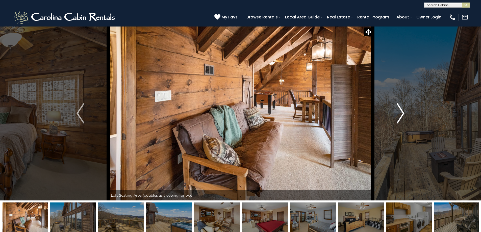
click at [401, 113] on img "Next" at bounding box center [400, 113] width 8 height 20
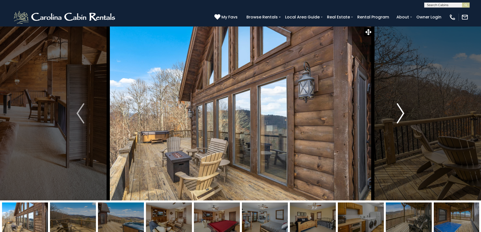
click at [401, 113] on img "Next" at bounding box center [400, 113] width 8 height 20
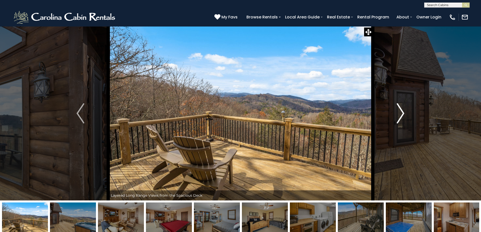
click at [401, 113] on img "Next" at bounding box center [400, 113] width 8 height 20
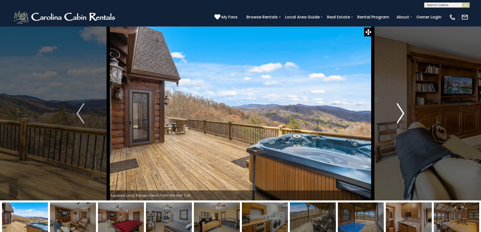
click at [401, 113] on img "Next" at bounding box center [400, 113] width 8 height 20
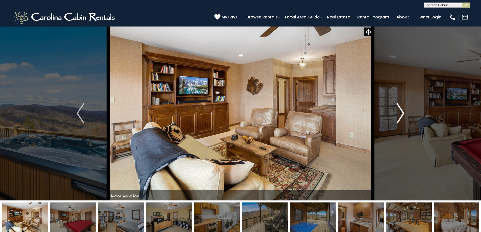
click at [401, 113] on img "Next" at bounding box center [400, 113] width 8 height 20
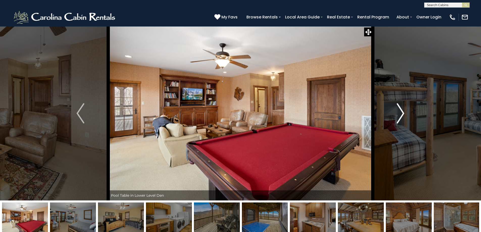
click at [401, 113] on img "Next" at bounding box center [400, 113] width 8 height 20
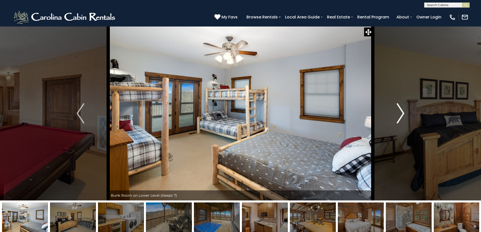
click at [401, 113] on img "Next" at bounding box center [400, 113] width 8 height 20
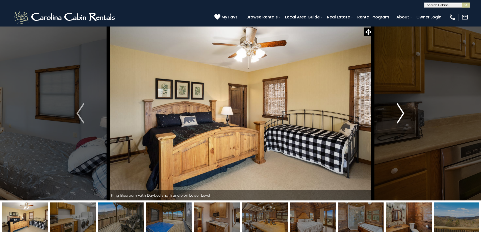
click at [401, 113] on img "Next" at bounding box center [400, 113] width 8 height 20
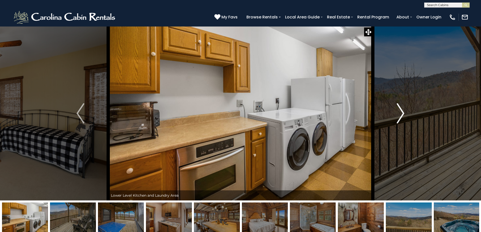
click at [401, 113] on img "Next" at bounding box center [400, 113] width 8 height 20
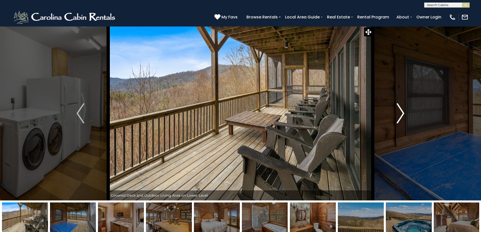
click at [401, 113] on img "Next" at bounding box center [400, 113] width 8 height 20
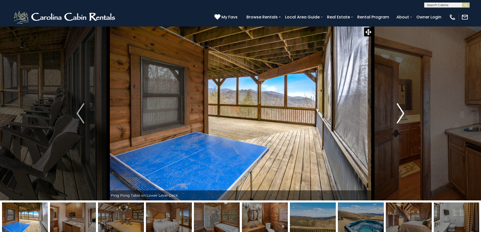
click at [401, 113] on img "Next" at bounding box center [400, 113] width 8 height 20
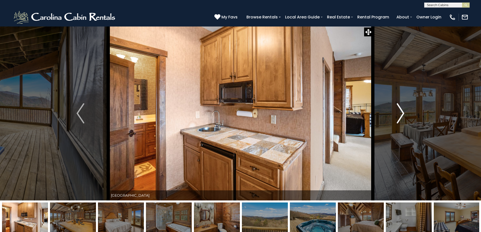
click at [401, 113] on img "Next" at bounding box center [400, 113] width 8 height 20
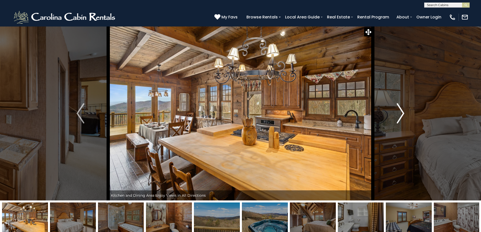
click at [401, 113] on img "Next" at bounding box center [400, 113] width 8 height 20
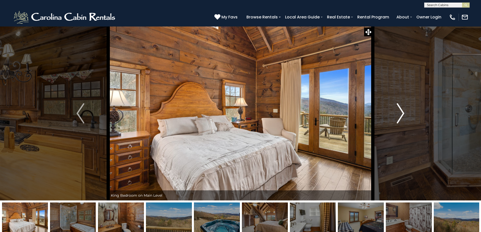
click at [401, 113] on img "Next" at bounding box center [400, 113] width 8 height 20
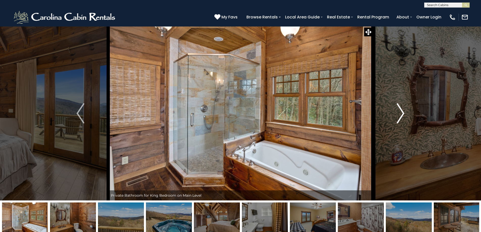
click at [401, 113] on img "Next" at bounding box center [400, 113] width 8 height 20
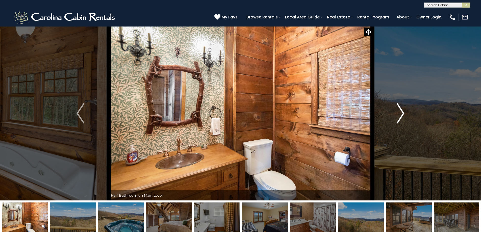
click at [401, 113] on img "Next" at bounding box center [400, 113] width 8 height 20
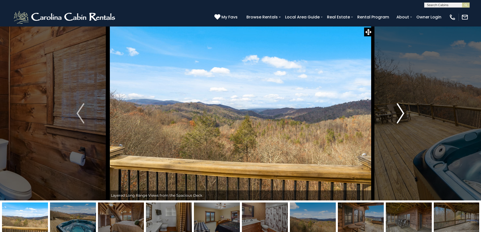
click at [401, 113] on img "Next" at bounding box center [400, 113] width 8 height 20
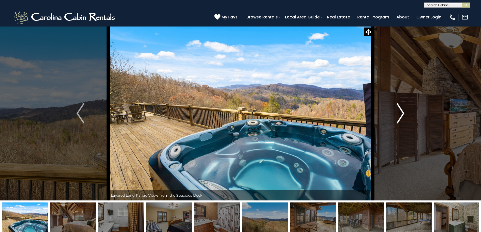
click at [401, 113] on img "Next" at bounding box center [400, 113] width 8 height 20
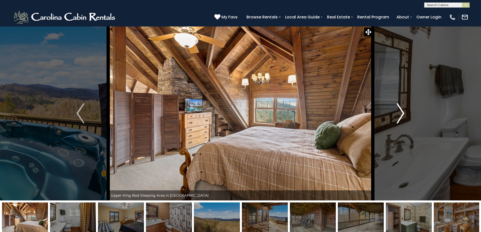
click at [401, 113] on img "Next" at bounding box center [400, 113] width 8 height 20
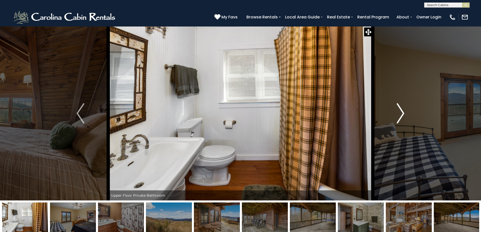
click at [401, 113] on img "Next" at bounding box center [400, 113] width 8 height 20
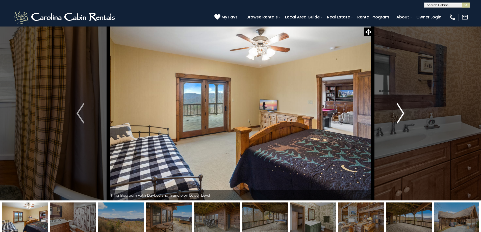
click at [401, 113] on img "Next" at bounding box center [400, 113] width 8 height 20
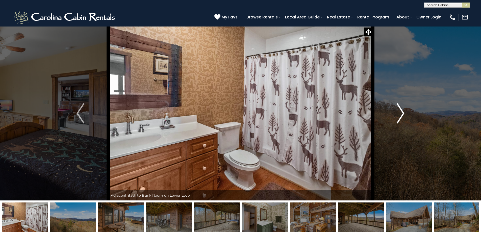
click at [401, 113] on img "Next" at bounding box center [400, 113] width 8 height 20
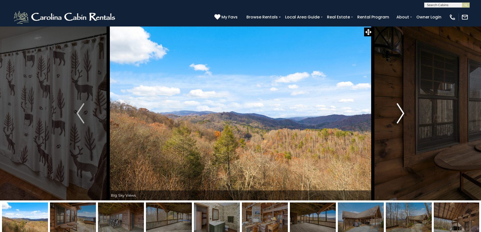
click at [401, 113] on img "Next" at bounding box center [400, 113] width 8 height 20
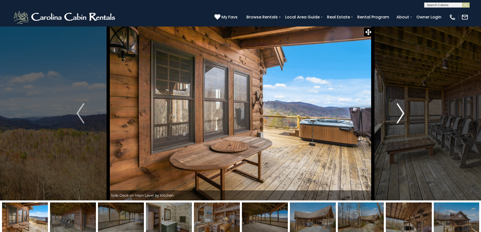
click at [401, 113] on img "Next" at bounding box center [400, 113] width 8 height 20
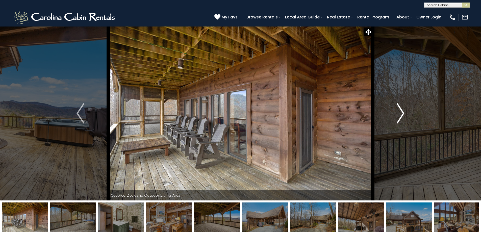
click at [401, 113] on img "Next" at bounding box center [400, 113] width 8 height 20
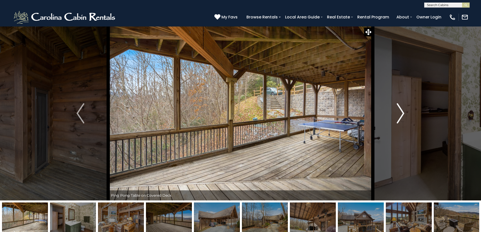
click at [401, 113] on img "Next" at bounding box center [400, 113] width 8 height 20
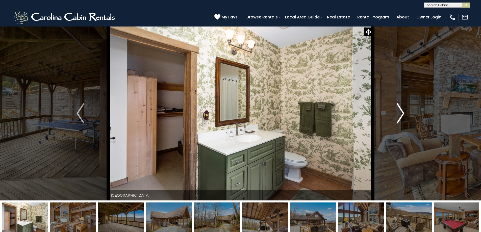
click at [401, 113] on img "Next" at bounding box center [400, 113] width 8 height 20
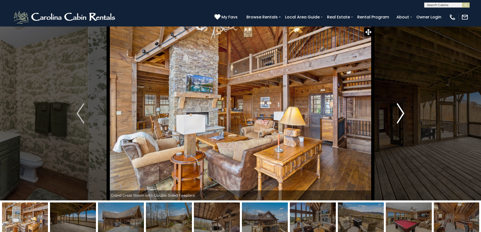
click at [401, 113] on img "Next" at bounding box center [400, 113] width 8 height 20
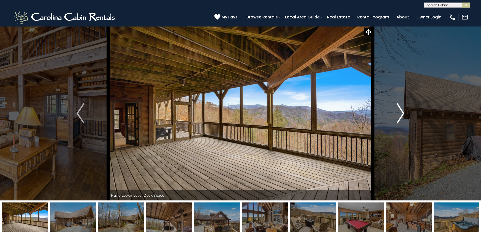
click at [401, 113] on img "Next" at bounding box center [400, 113] width 8 height 20
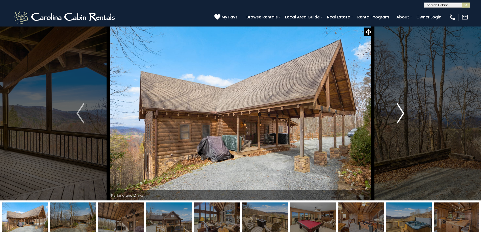
click at [401, 113] on img "Next" at bounding box center [400, 113] width 8 height 20
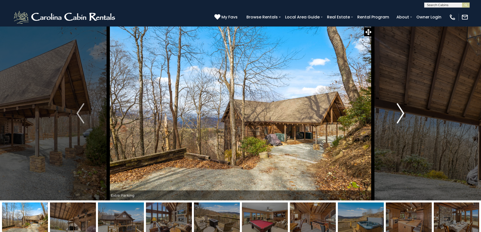
click at [401, 113] on img "Next" at bounding box center [400, 113] width 8 height 20
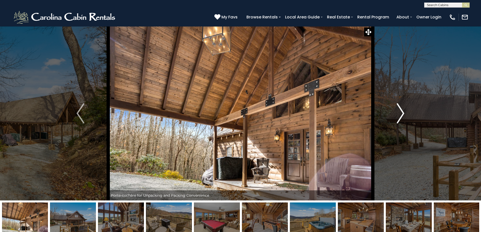
click at [401, 113] on img "Next" at bounding box center [400, 113] width 8 height 20
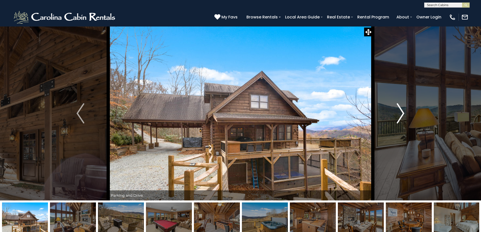
click at [401, 113] on img "Next" at bounding box center [400, 113] width 8 height 20
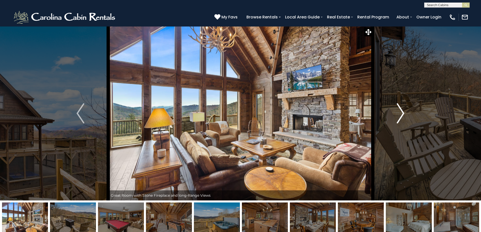
click at [401, 113] on img "Next" at bounding box center [400, 113] width 8 height 20
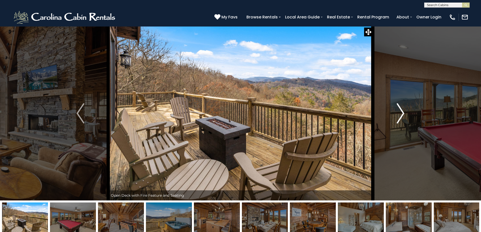
click at [401, 113] on img "Next" at bounding box center [400, 113] width 8 height 20
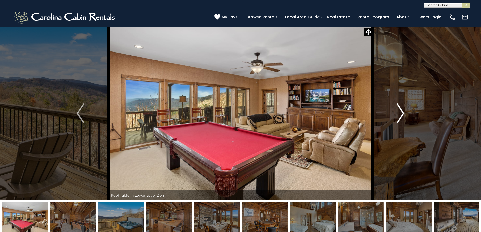
click at [401, 113] on img "Next" at bounding box center [400, 113] width 8 height 20
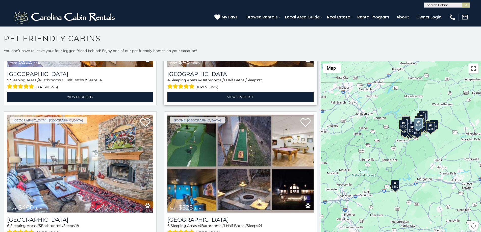
scroll to position [278, 0]
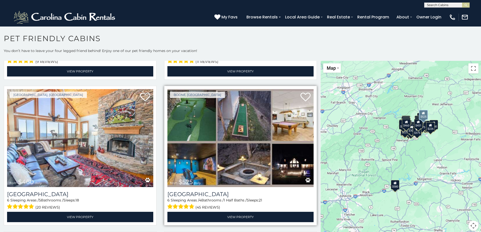
click at [256, 144] on img at bounding box center [240, 138] width 146 height 98
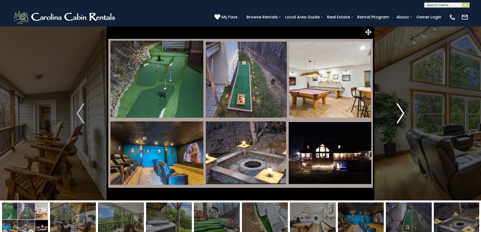
click at [400, 112] on img "Next" at bounding box center [400, 113] width 8 height 20
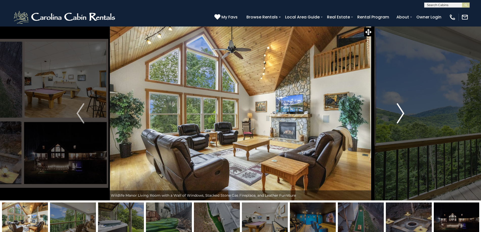
click at [400, 112] on img "Next" at bounding box center [400, 113] width 8 height 20
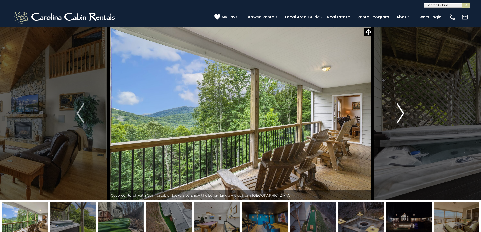
click at [400, 112] on img "Next" at bounding box center [400, 113] width 8 height 20
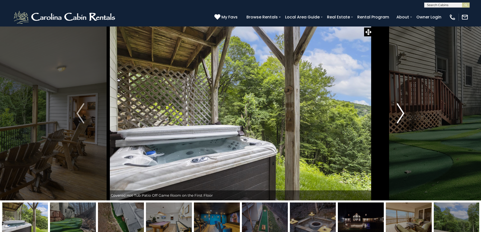
click at [400, 112] on img "Next" at bounding box center [400, 113] width 8 height 20
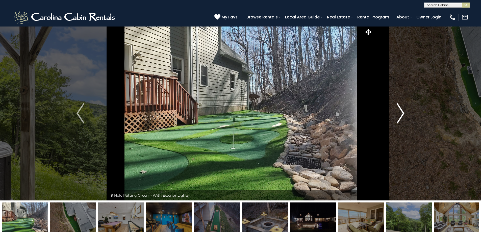
click at [400, 112] on img "Next" at bounding box center [400, 113] width 8 height 20
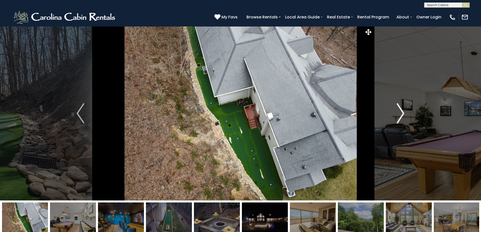
click at [400, 112] on img "Next" at bounding box center [400, 113] width 8 height 20
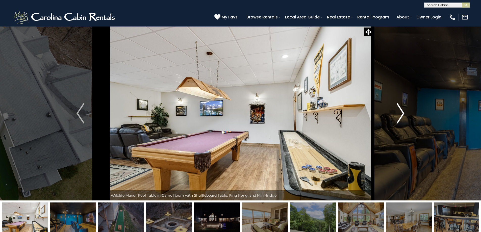
click at [400, 112] on img "Next" at bounding box center [400, 113] width 8 height 20
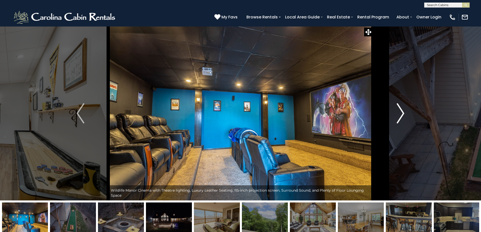
click at [400, 112] on img "Next" at bounding box center [400, 113] width 8 height 20
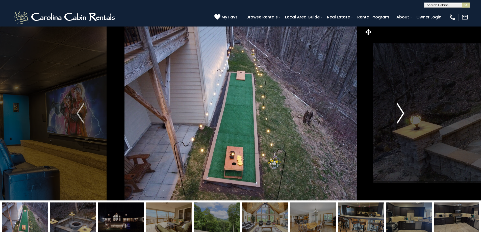
click at [400, 112] on img "Next" at bounding box center [400, 113] width 8 height 20
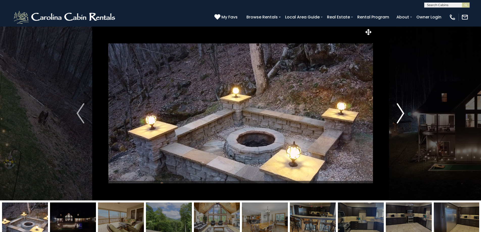
click at [400, 112] on img "Next" at bounding box center [400, 113] width 8 height 20
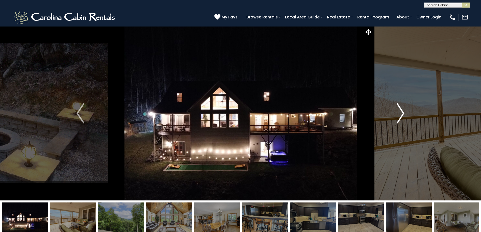
click at [400, 112] on img "Next" at bounding box center [400, 113] width 8 height 20
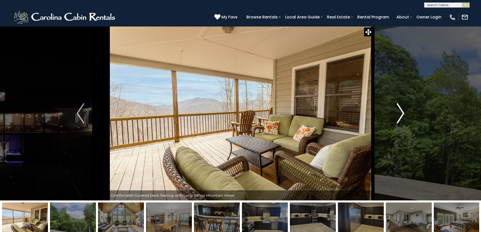
click at [400, 112] on img "Next" at bounding box center [400, 113] width 8 height 20
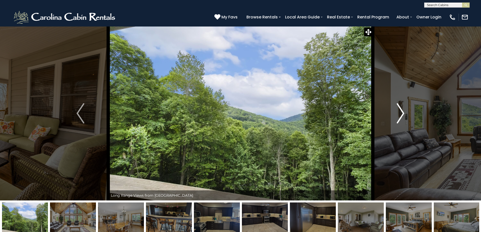
click at [400, 112] on img "Next" at bounding box center [400, 113] width 8 height 20
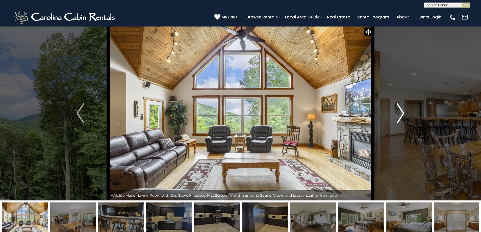
click at [400, 112] on img "Next" at bounding box center [400, 113] width 8 height 20
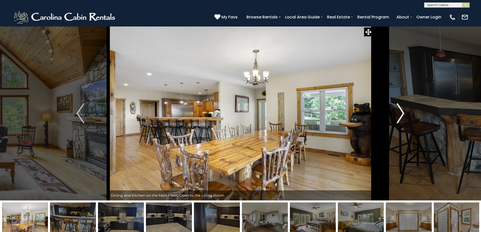
click at [400, 112] on img "Next" at bounding box center [400, 113] width 8 height 20
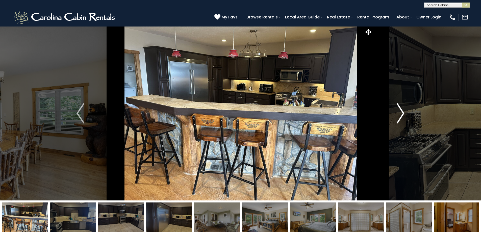
click at [400, 112] on img "Next" at bounding box center [400, 113] width 8 height 20
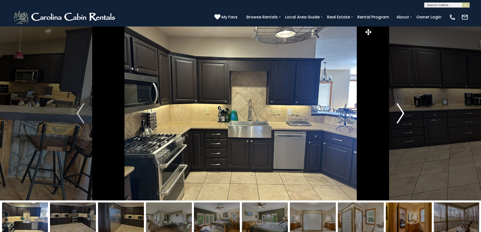
click at [400, 112] on img "Next" at bounding box center [400, 113] width 8 height 20
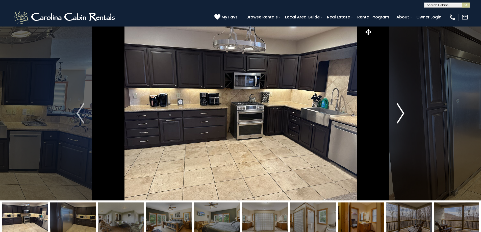
click at [400, 112] on img "Next" at bounding box center [400, 113] width 8 height 20
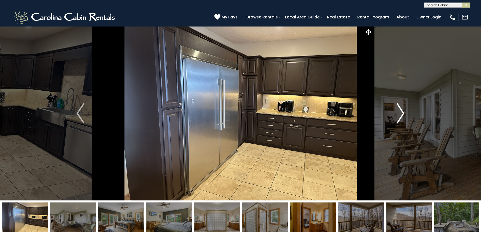
click at [400, 112] on img "Next" at bounding box center [400, 113] width 8 height 20
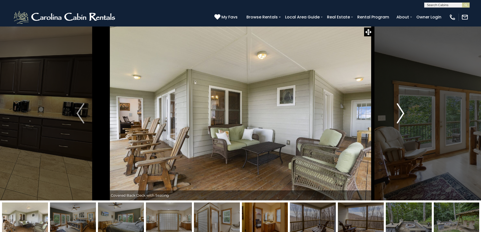
click at [400, 112] on img "Next" at bounding box center [400, 113] width 8 height 20
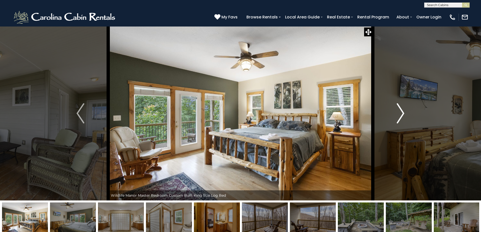
click at [400, 112] on img "Next" at bounding box center [400, 113] width 8 height 20
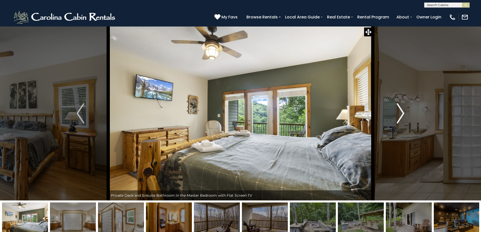
click at [400, 112] on img "Next" at bounding box center [400, 113] width 8 height 20
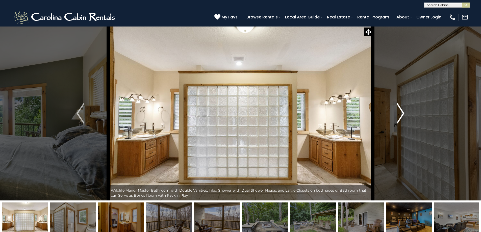
click at [400, 112] on img "Next" at bounding box center [400, 113] width 8 height 20
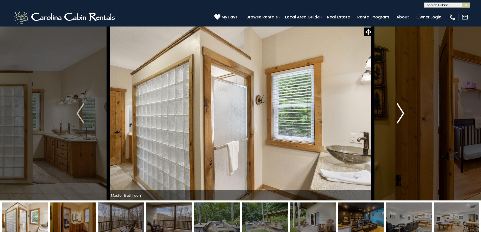
click at [400, 112] on img "Next" at bounding box center [400, 113] width 8 height 20
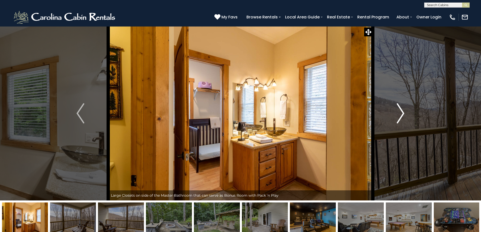
click at [400, 112] on img "Next" at bounding box center [400, 113] width 8 height 20
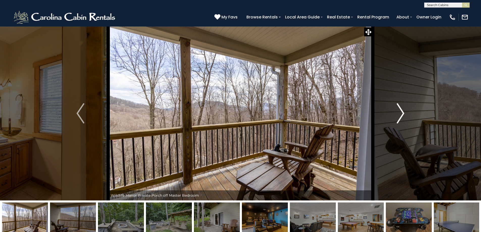
click at [400, 112] on img "Next" at bounding box center [400, 113] width 8 height 20
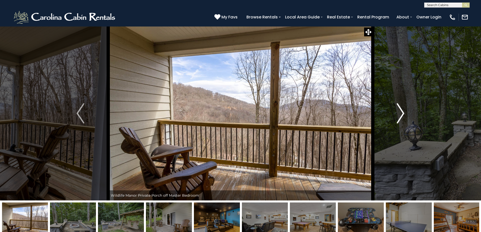
click at [400, 112] on img "Next" at bounding box center [400, 113] width 8 height 20
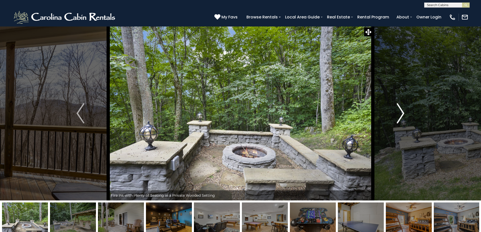
click at [400, 112] on img "Next" at bounding box center [400, 113] width 8 height 20
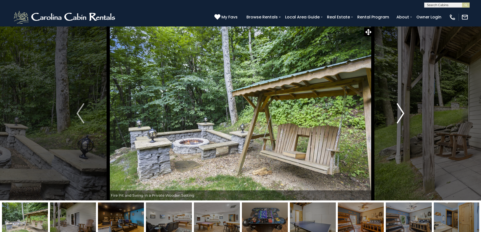
click at [400, 112] on img "Next" at bounding box center [400, 113] width 8 height 20
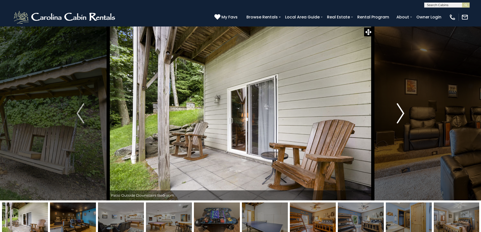
click at [400, 112] on img "Next" at bounding box center [400, 113] width 8 height 20
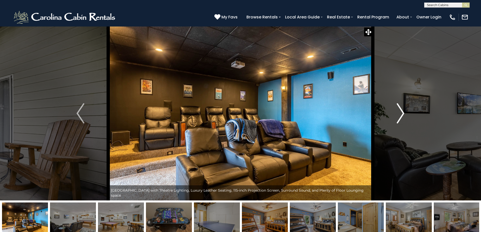
click at [400, 112] on img "Next" at bounding box center [400, 113] width 8 height 20
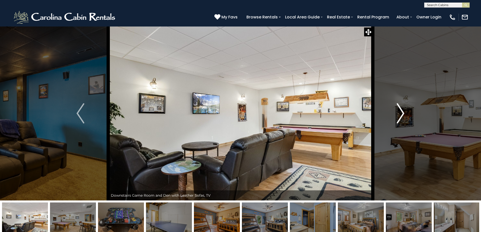
click at [400, 112] on img "Next" at bounding box center [400, 113] width 8 height 20
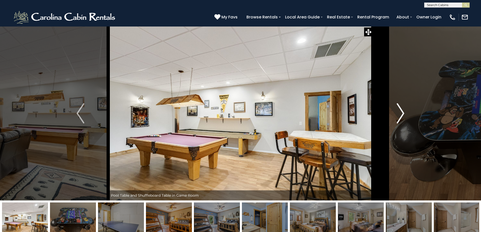
click at [400, 112] on img "Next" at bounding box center [400, 113] width 8 height 20
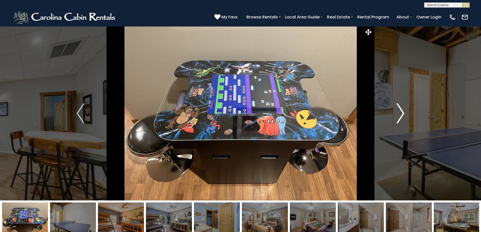
click at [400, 112] on img "Next" at bounding box center [400, 113] width 8 height 20
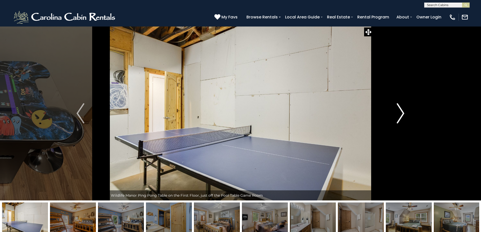
click at [400, 112] on img "Next" at bounding box center [400, 113] width 8 height 20
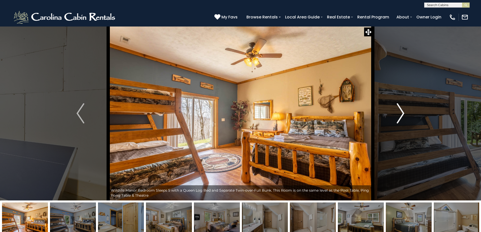
click at [400, 112] on img "Next" at bounding box center [400, 113] width 8 height 20
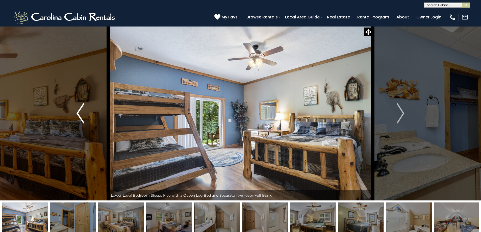
click at [78, 110] on img "Previous" at bounding box center [80, 113] width 8 height 20
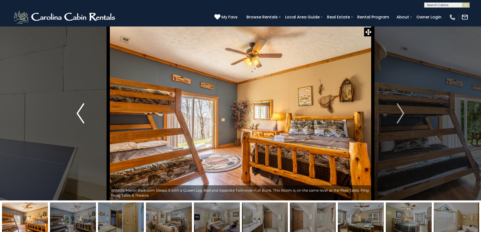
click at [78, 110] on img "Previous" at bounding box center [80, 113] width 8 height 20
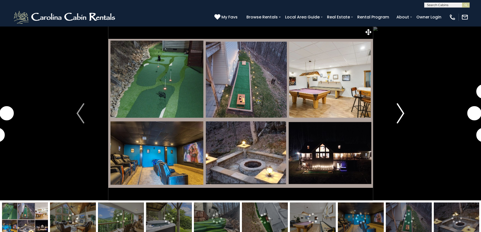
click at [403, 117] on img "Next" at bounding box center [400, 113] width 8 height 20
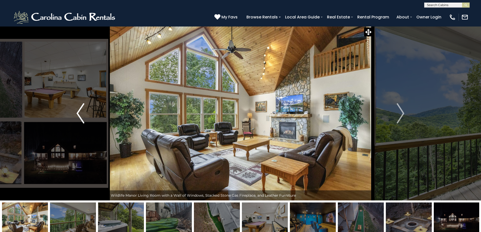
click at [79, 115] on img "Previous" at bounding box center [80, 113] width 8 height 20
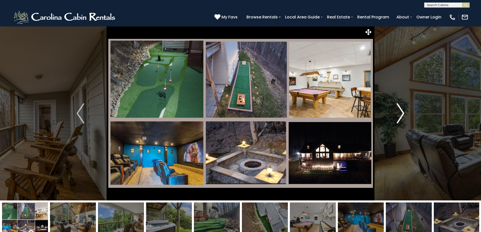
click at [403, 115] on img "Next" at bounding box center [400, 113] width 8 height 20
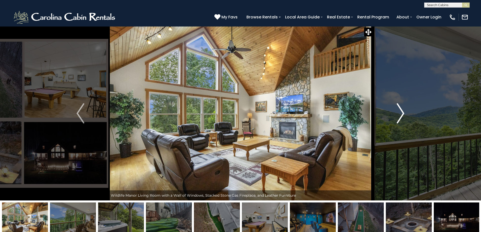
click at [403, 115] on img "Next" at bounding box center [400, 113] width 8 height 20
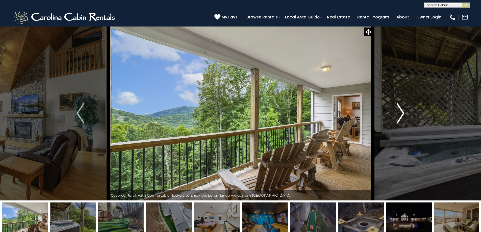
click at [403, 115] on img "Next" at bounding box center [400, 113] width 8 height 20
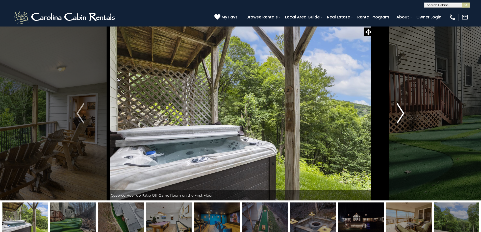
click at [403, 115] on img "Next" at bounding box center [400, 113] width 8 height 20
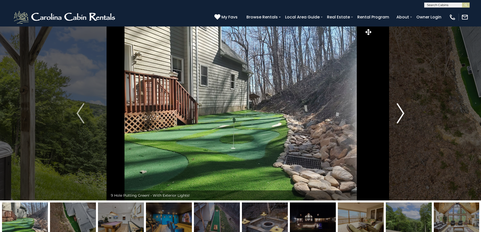
click at [404, 114] on img "Next" at bounding box center [400, 113] width 8 height 20
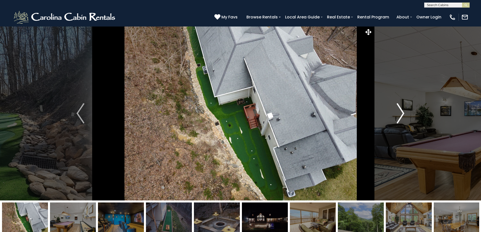
click at [401, 114] on img "Next" at bounding box center [400, 113] width 8 height 20
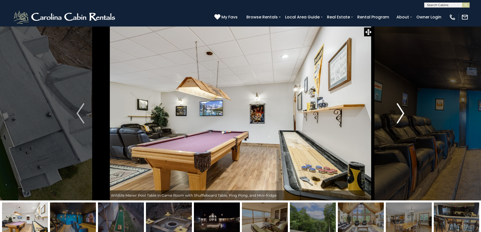
click at [402, 115] on img "Next" at bounding box center [400, 113] width 8 height 20
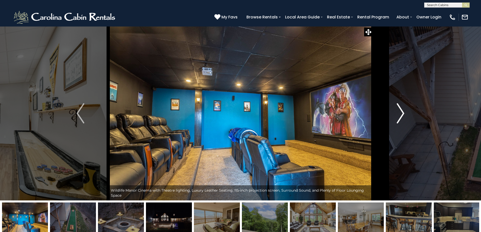
click at [402, 115] on img "Next" at bounding box center [400, 113] width 8 height 20
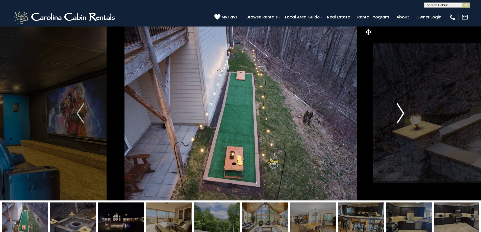
click at [403, 112] on img "Next" at bounding box center [400, 113] width 8 height 20
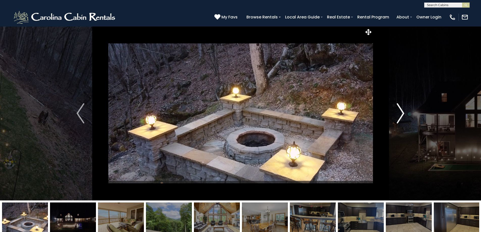
click at [403, 112] on img "Next" at bounding box center [400, 113] width 8 height 20
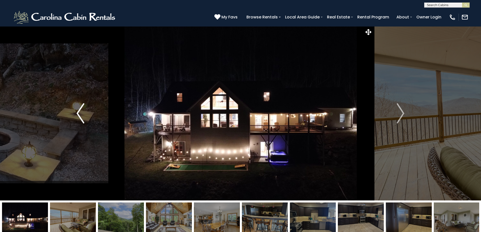
click at [80, 113] on img "Previous" at bounding box center [80, 113] width 8 height 20
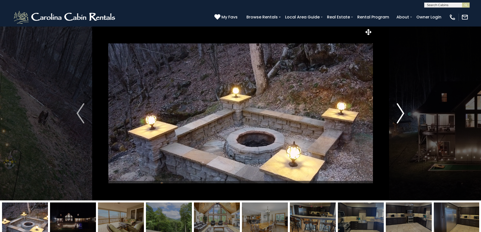
click at [403, 115] on img "Next" at bounding box center [400, 113] width 8 height 20
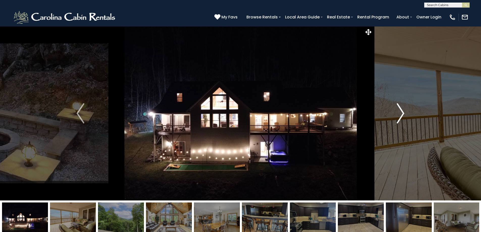
click at [403, 115] on img "Next" at bounding box center [400, 113] width 8 height 20
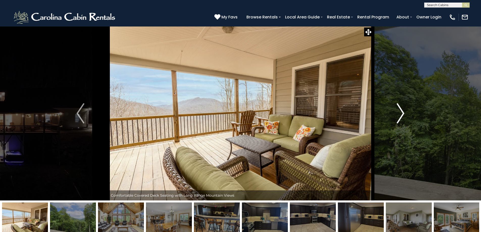
click at [403, 115] on img "Next" at bounding box center [400, 113] width 8 height 20
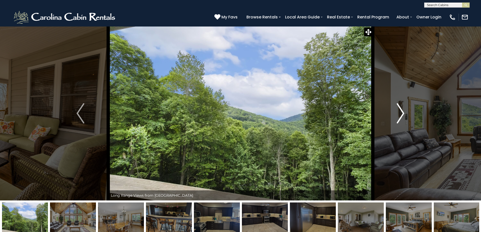
click at [403, 115] on img "Next" at bounding box center [400, 113] width 8 height 20
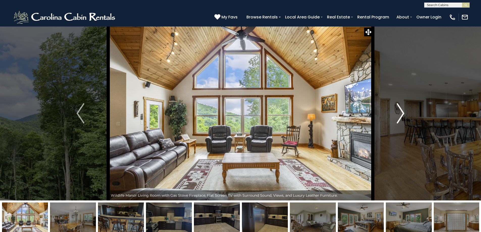
click at [404, 115] on img "Next" at bounding box center [400, 113] width 8 height 20
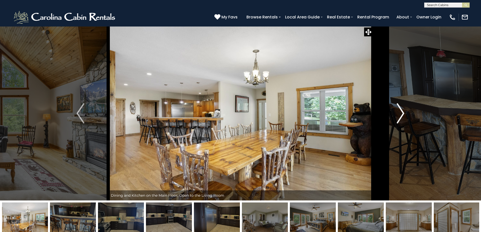
click at [404, 115] on button "Next" at bounding box center [400, 113] width 56 height 174
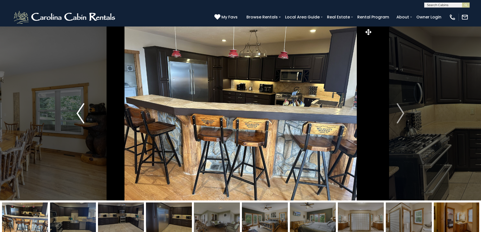
click at [78, 110] on img "Previous" at bounding box center [80, 113] width 8 height 20
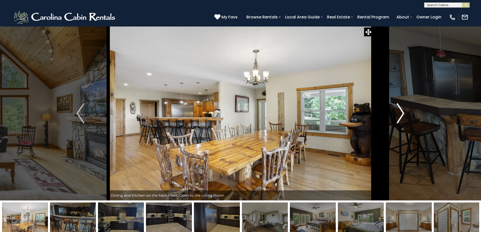
click at [403, 111] on img "Next" at bounding box center [400, 113] width 8 height 20
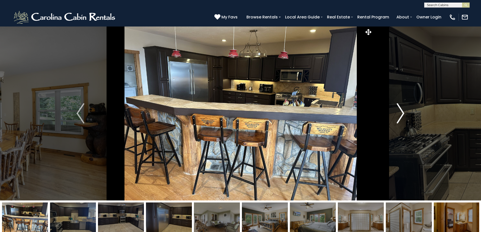
click at [403, 111] on img "Next" at bounding box center [400, 113] width 8 height 20
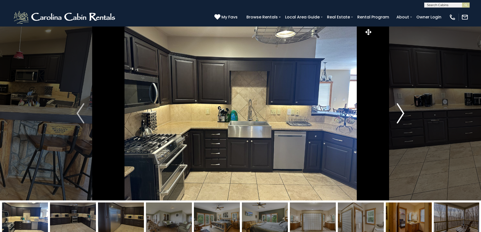
click at [403, 111] on img "Next" at bounding box center [400, 113] width 8 height 20
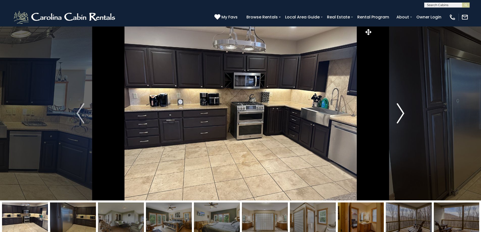
click at [403, 111] on img "Next" at bounding box center [400, 113] width 8 height 20
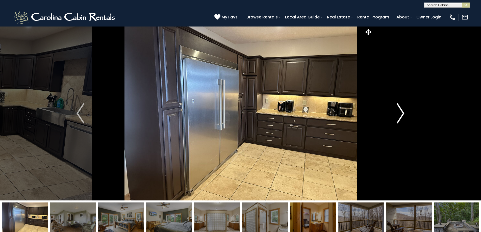
click at [396, 111] on button "Next" at bounding box center [400, 113] width 56 height 174
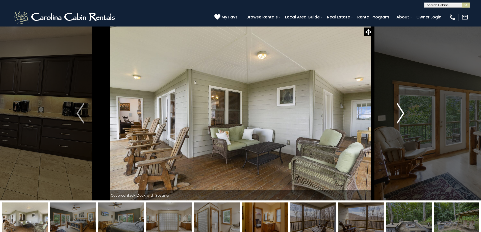
click at [401, 113] on img "Next" at bounding box center [400, 113] width 8 height 20
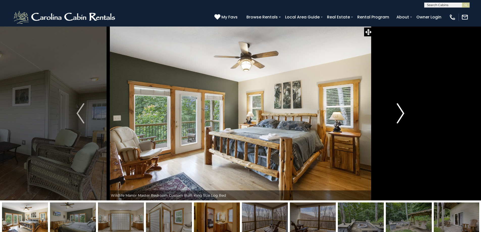
click at [401, 113] on img "Next" at bounding box center [400, 113] width 8 height 20
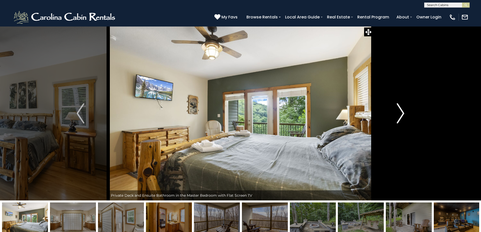
click at [401, 113] on img "Next" at bounding box center [400, 113] width 8 height 20
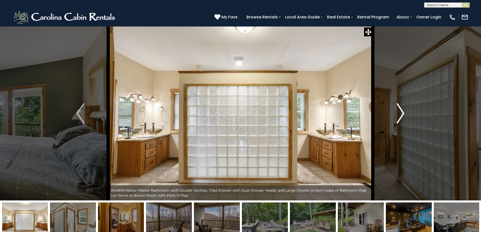
click at [401, 113] on img "Next" at bounding box center [400, 113] width 8 height 20
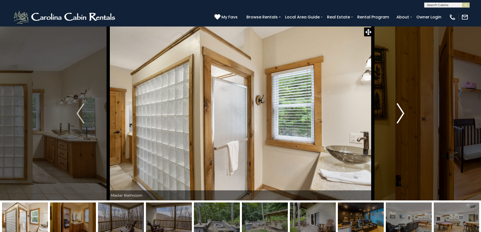
click at [401, 113] on img "Next" at bounding box center [400, 113] width 8 height 20
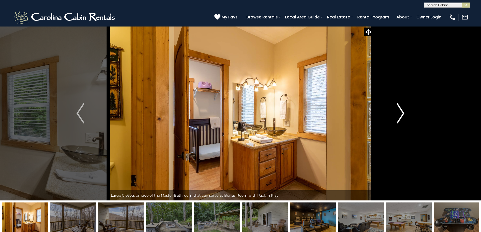
click at [401, 113] on img "Next" at bounding box center [400, 113] width 8 height 20
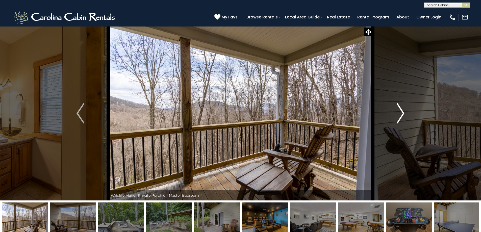
click at [401, 113] on img "Next" at bounding box center [400, 113] width 8 height 20
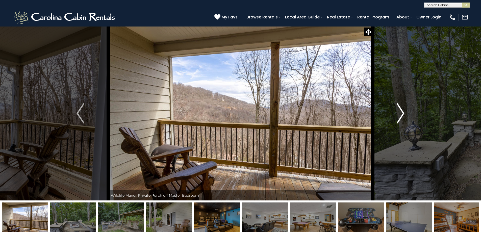
click at [401, 113] on img "Next" at bounding box center [400, 113] width 8 height 20
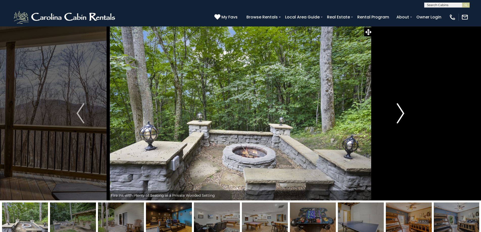
click at [401, 113] on img "Next" at bounding box center [400, 113] width 8 height 20
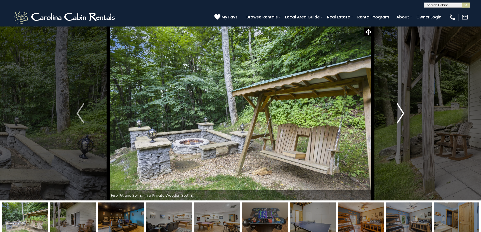
click at [401, 113] on img "Next" at bounding box center [400, 113] width 8 height 20
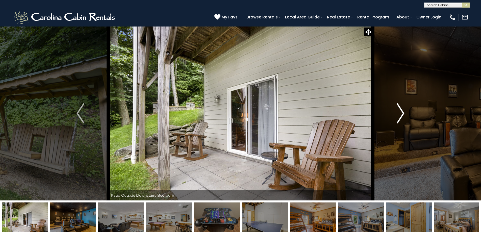
click at [401, 113] on img "Next" at bounding box center [400, 113] width 8 height 20
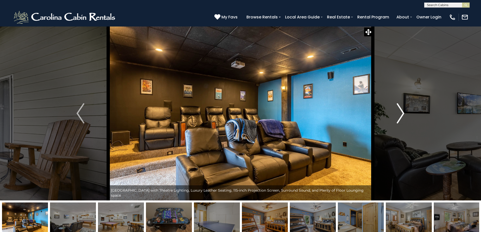
click at [401, 113] on img "Next" at bounding box center [400, 113] width 8 height 20
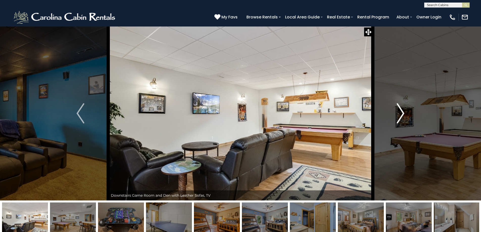
click at [401, 113] on img "Next" at bounding box center [400, 113] width 8 height 20
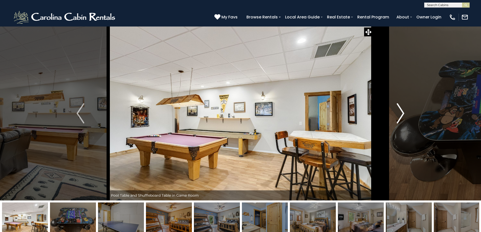
click at [401, 113] on img "Next" at bounding box center [400, 113] width 8 height 20
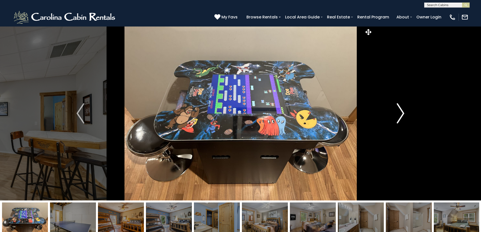
click at [401, 113] on img "Next" at bounding box center [400, 113] width 8 height 20
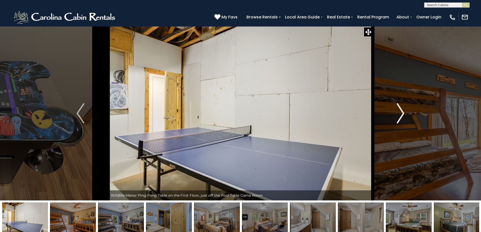
click at [401, 113] on img "Next" at bounding box center [400, 113] width 8 height 20
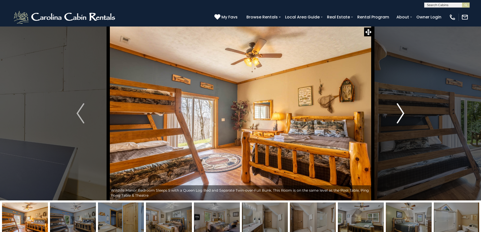
click at [401, 113] on img "Next" at bounding box center [400, 113] width 8 height 20
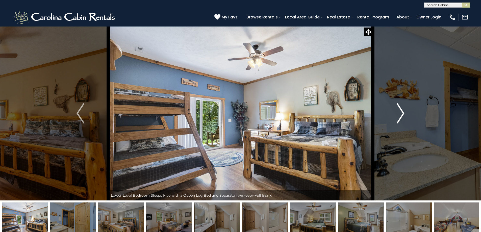
click at [401, 113] on img "Next" at bounding box center [400, 113] width 8 height 20
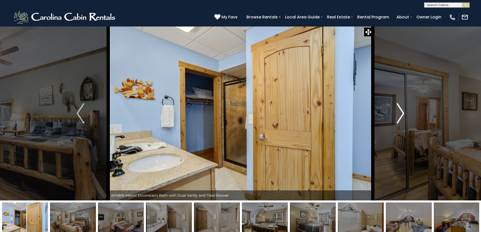
click at [401, 113] on img "Next" at bounding box center [400, 113] width 8 height 20
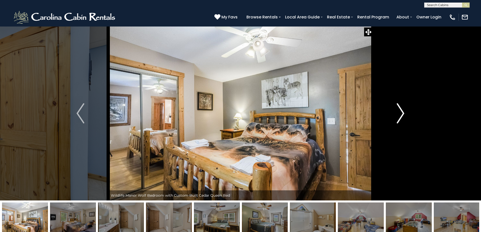
click at [401, 113] on img "Next" at bounding box center [400, 113] width 8 height 20
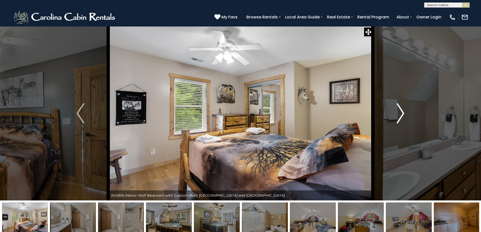
click at [401, 113] on img "Next" at bounding box center [400, 113] width 8 height 20
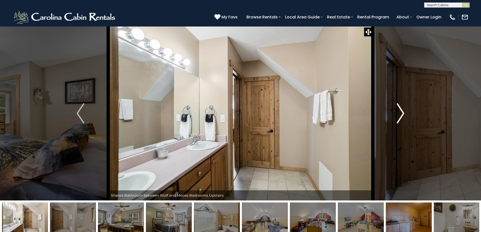
click at [401, 113] on img "Next" at bounding box center [400, 113] width 8 height 20
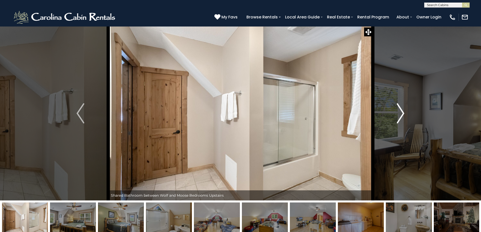
click at [401, 113] on img "Next" at bounding box center [400, 113] width 8 height 20
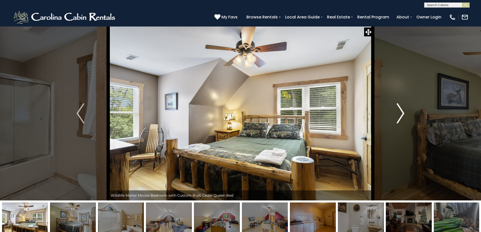
click at [401, 113] on img "Next" at bounding box center [400, 113] width 8 height 20
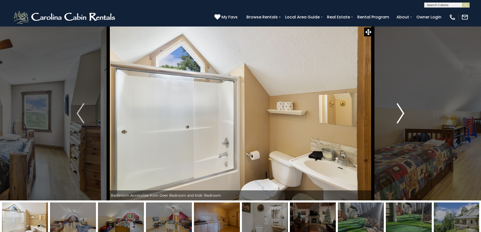
click at [401, 113] on img "Next" at bounding box center [400, 113] width 8 height 20
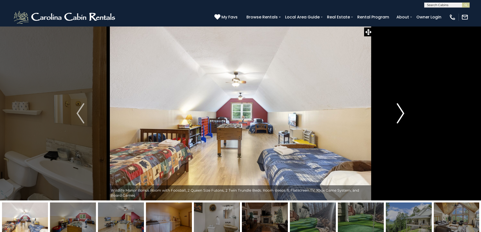
click at [401, 113] on img "Next" at bounding box center [400, 113] width 8 height 20
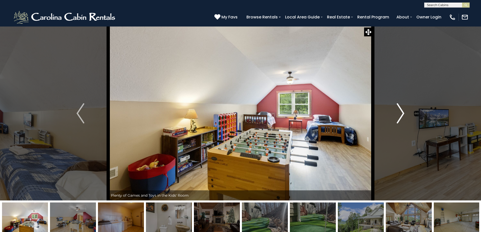
click at [400, 113] on img "Next" at bounding box center [400, 113] width 8 height 20
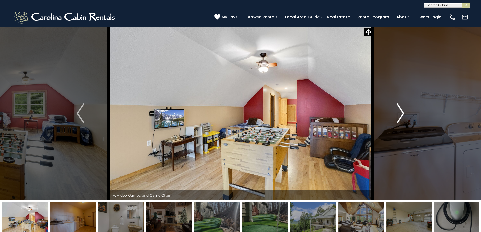
click at [400, 113] on img "Next" at bounding box center [400, 113] width 8 height 20
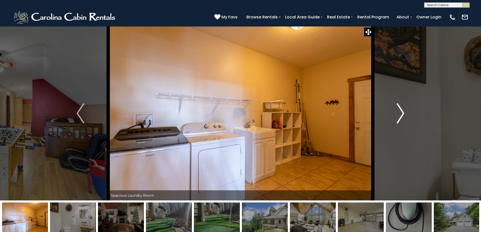
click at [400, 113] on img "Next" at bounding box center [400, 113] width 8 height 20
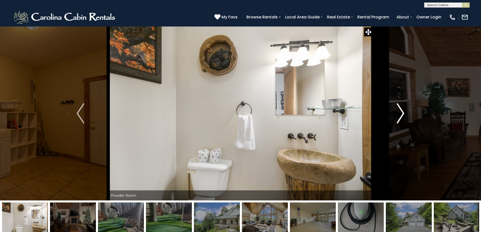
click at [400, 113] on img "Next" at bounding box center [400, 113] width 8 height 20
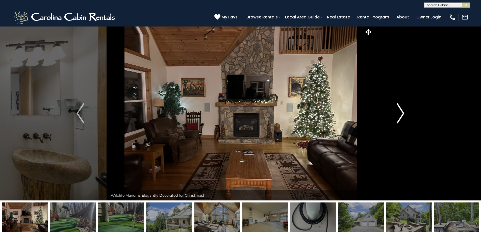
click at [400, 113] on img "Next" at bounding box center [400, 113] width 8 height 20
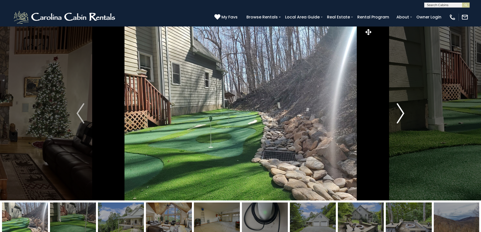
click at [400, 112] on img "Next" at bounding box center [400, 113] width 8 height 20
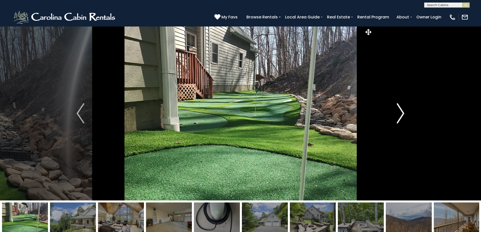
click at [400, 112] on img "Next" at bounding box center [400, 113] width 8 height 20
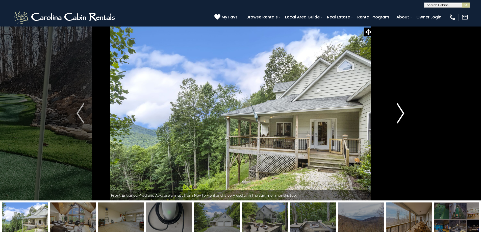
click at [400, 112] on img "Next" at bounding box center [400, 113] width 8 height 20
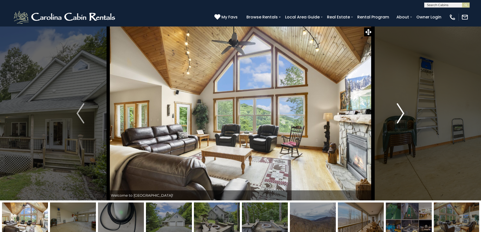
click at [400, 112] on img "Next" at bounding box center [400, 113] width 8 height 20
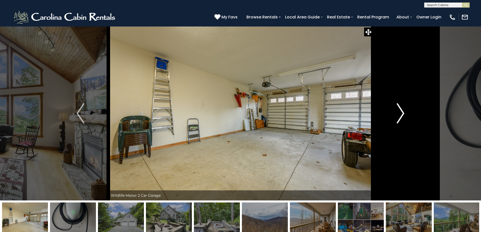
click at [400, 112] on img "Next" at bounding box center [400, 113] width 8 height 20
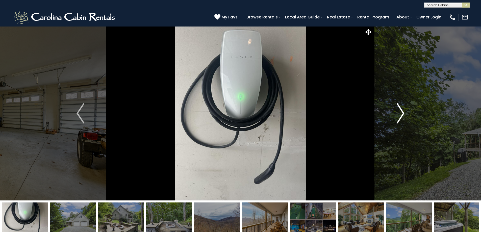
click at [403, 111] on img "Next" at bounding box center [400, 113] width 8 height 20
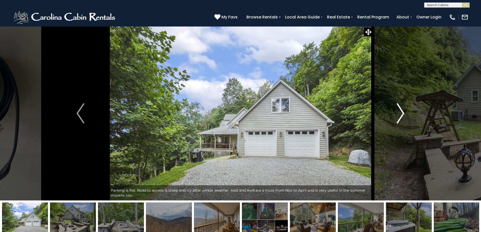
click at [403, 111] on img "Next" at bounding box center [400, 113] width 8 height 20
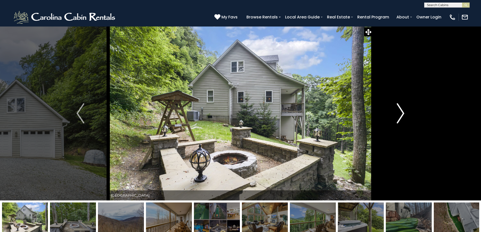
click at [403, 111] on img "Next" at bounding box center [400, 113] width 8 height 20
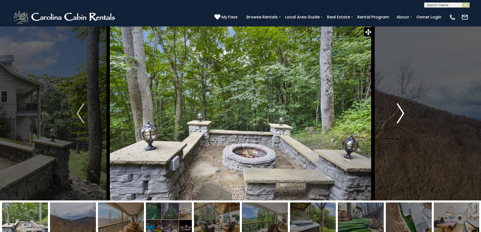
click at [403, 111] on img "Next" at bounding box center [400, 113] width 8 height 20
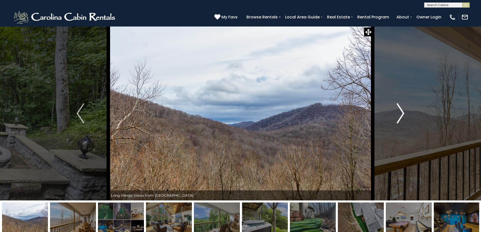
click at [403, 111] on img "Next" at bounding box center [400, 113] width 8 height 20
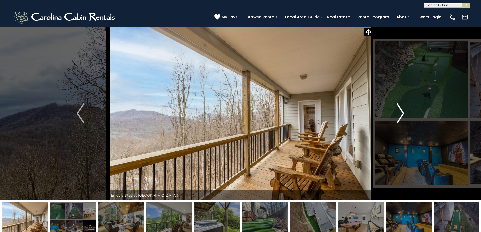
click at [403, 111] on img "Next" at bounding box center [400, 113] width 8 height 20
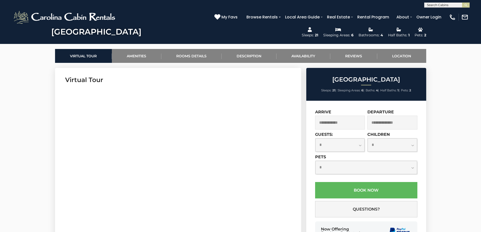
scroll to position [227, 0]
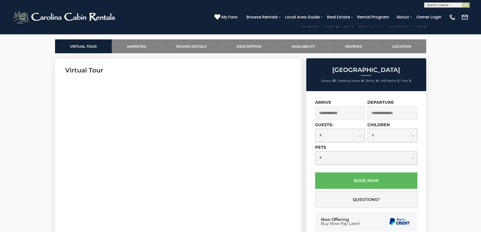
click at [340, 113] on input "text" at bounding box center [340, 113] width 50 height 14
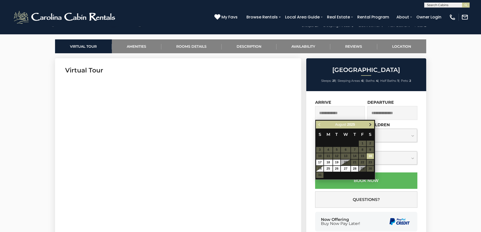
click at [370, 124] on span "Next" at bounding box center [370, 125] width 4 height 4
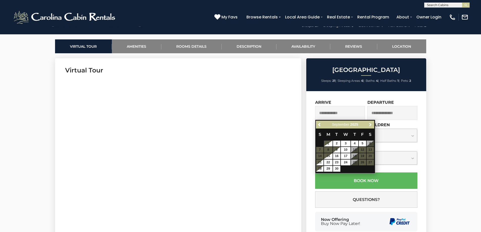
click at [370, 124] on span "Next" at bounding box center [370, 125] width 4 height 4
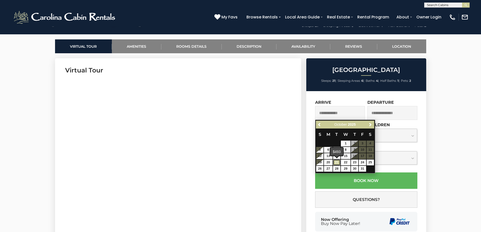
click at [337, 162] on link "21" at bounding box center [336, 162] width 7 height 6
type input "**********"
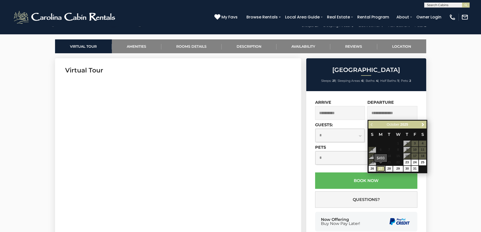
click at [381, 169] on link "27" at bounding box center [380, 169] width 9 height 6
type input "**********"
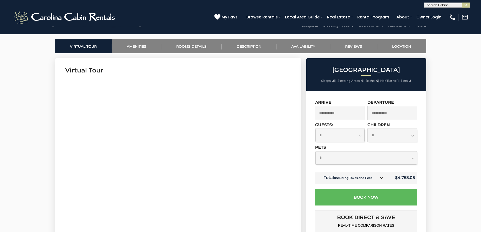
click at [412, 158] on select "**********" at bounding box center [366, 157] width 102 height 13
select select "*"
click at [315, 151] on select "**********" at bounding box center [366, 157] width 102 height 13
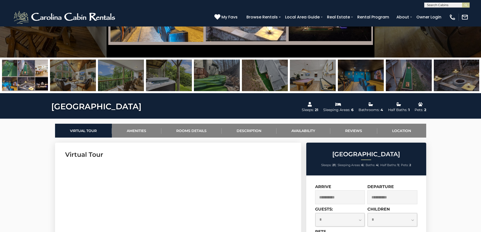
scroll to position [151, 0]
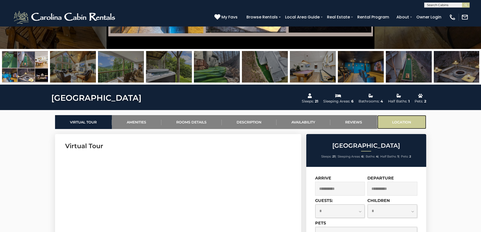
click at [399, 120] on link "Location" at bounding box center [401, 122] width 49 height 14
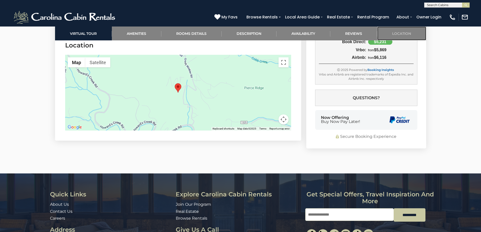
scroll to position [1607, 0]
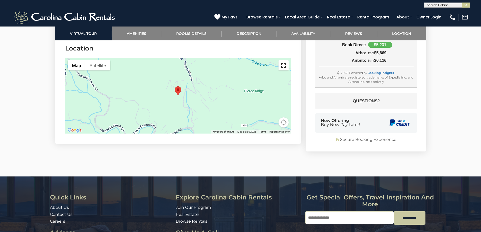
click at [283, 66] on button "Toggle fullscreen view" at bounding box center [283, 65] width 10 height 10
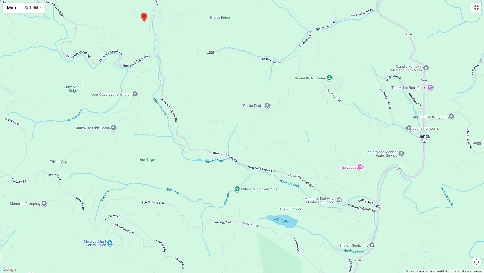
drag, startPoint x: 301, startPoint y: 201, endPoint x: 202, endPoint y: 86, distance: 151.8
click at [202, 86] on div at bounding box center [242, 136] width 484 height 273
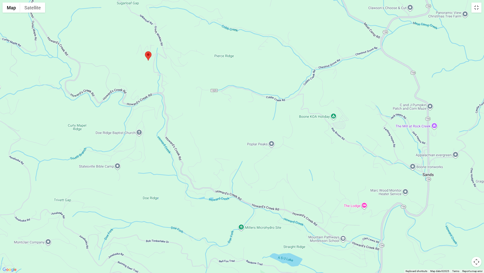
drag, startPoint x: 227, startPoint y: 70, endPoint x: 231, endPoint y: 105, distance: 35.1
click at [231, 105] on div at bounding box center [242, 136] width 484 height 273
click at [28, 10] on button "Satellite" at bounding box center [32, 8] width 25 height 10
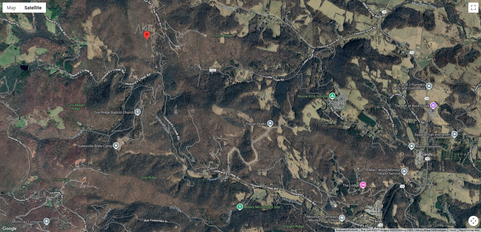
scroll to position [1329, 0]
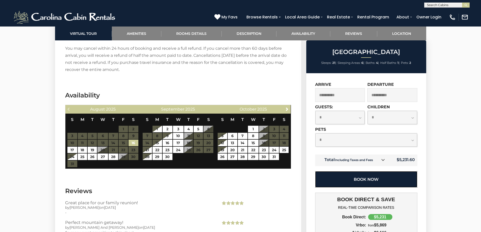
click at [371, 182] on button "Book Now" at bounding box center [366, 179] width 102 height 16
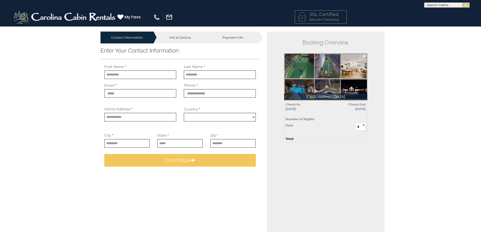
select select "*********"
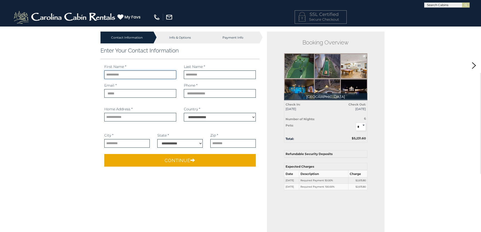
click at [138, 76] on input "text" at bounding box center [140, 74] width 72 height 9
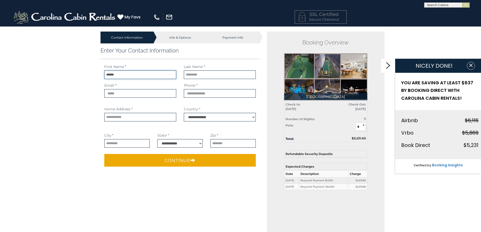
type input "******"
type input "*********"
click at [136, 94] on input "email" at bounding box center [140, 93] width 72 height 9
type input "**********"
click at [203, 94] on input "phone" at bounding box center [220, 93] width 72 height 9
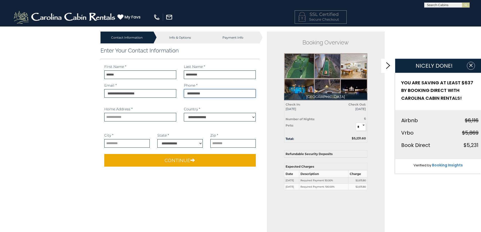
type input "**********"
click at [144, 118] on input "text" at bounding box center [140, 117] width 72 height 9
type input "**********"
click at [130, 144] on input "text" at bounding box center [126, 143] width 45 height 9
type input "**********"
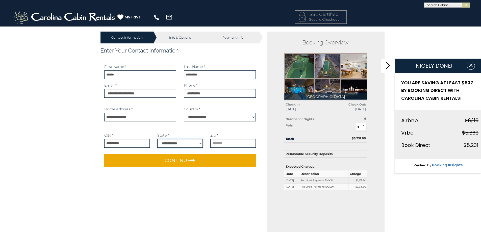
click at [195, 144] on select "**********" at bounding box center [179, 143] width 45 height 9
select select "**"
click at [157, 139] on select "**********" at bounding box center [179, 143] width 45 height 9
click at [226, 144] on input "text" at bounding box center [232, 143] width 45 height 9
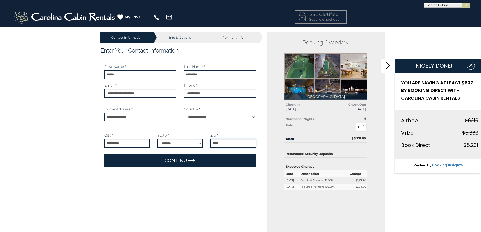
type input "*****"
click at [181, 161] on button "Continue" at bounding box center [180, 160] width 152 height 13
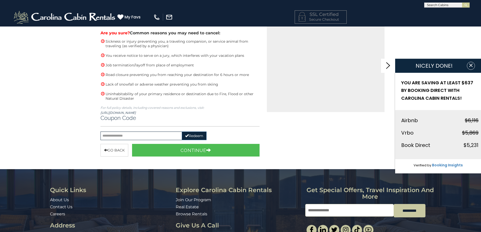
scroll to position [177, 0]
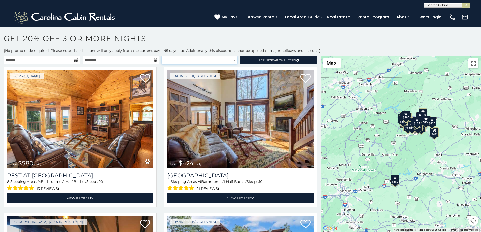
click at [213, 57] on select "**********" at bounding box center [199, 60] width 76 height 9
click at [441, 5] on input "text" at bounding box center [446, 6] width 44 height 5
type input "**********"
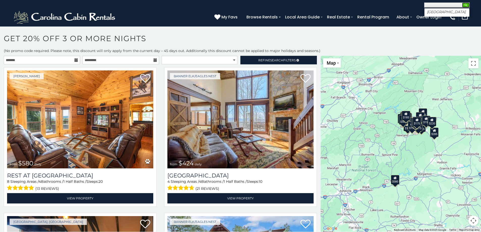
click at [467, 5] on img "submit" at bounding box center [466, 5] width 4 height 4
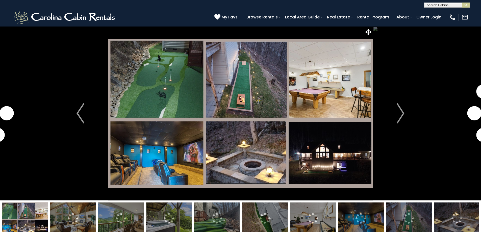
select select "*"
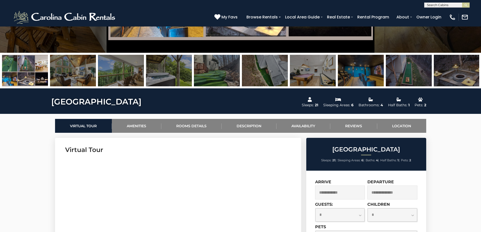
scroll to position [151, 0]
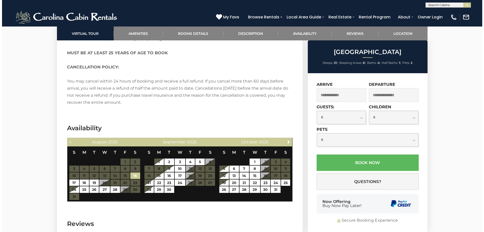
scroll to position [1312, 0]
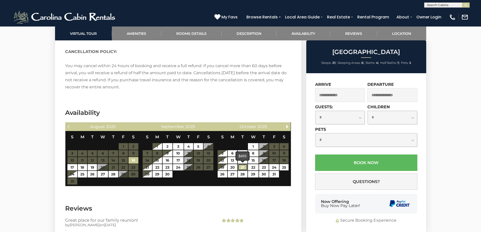
click at [243, 166] on link "21" at bounding box center [242, 167] width 9 height 7
type input "**********"
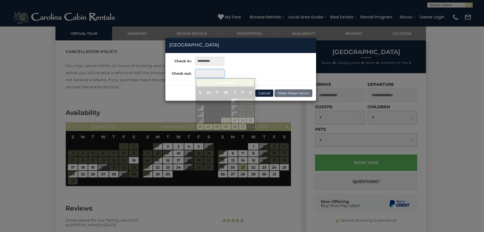
click at [201, 74] on input "text" at bounding box center [210, 73] width 29 height 9
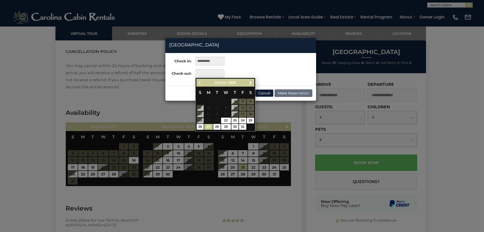
click at [210, 126] on link "27" at bounding box center [208, 127] width 9 height 6
type input "**********"
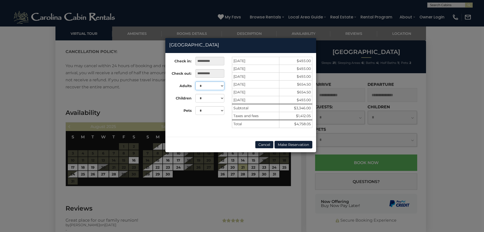
click at [222, 85] on select "* * * * * * * * * ** ** ** ** ** ** ** ** ** ** ** **" at bounding box center [210, 86] width 29 height 9
click at [196, 82] on select "* * * * * * * * * ** ** ** ** ** ** ** ** ** ** ** **" at bounding box center [210, 86] width 29 height 9
click at [223, 85] on select "* * * * * * * * * ** ** ** ** ** ** ** ** ** ** ** **" at bounding box center [210, 86] width 29 height 9
select select "*"
click at [196, 82] on select "* * * * * * * * * ** ** ** ** ** ** ** ** ** ** ** **" at bounding box center [210, 86] width 29 height 9
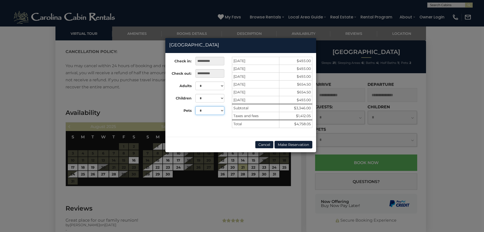
click at [223, 110] on select "* * *" at bounding box center [210, 110] width 29 height 9
select select "*"
click at [196, 106] on select "* * *" at bounding box center [210, 110] width 29 height 9
click at [293, 145] on button "Make Reservation" at bounding box center [294, 145] width 38 height 8
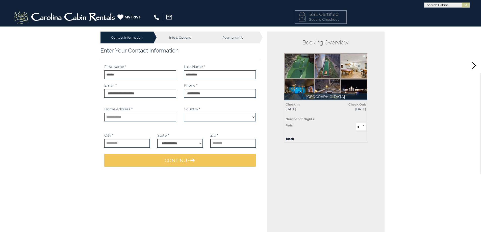
select select "*********"
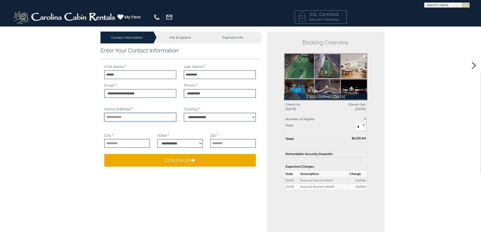
click at [129, 118] on input "text" at bounding box center [140, 117] width 72 height 9
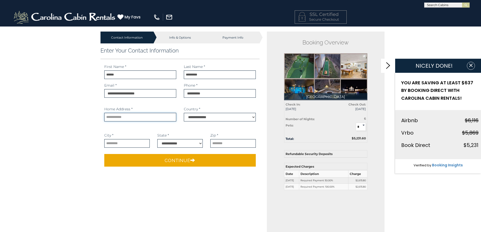
type input "**********"
click at [134, 143] on input "text" at bounding box center [126, 143] width 45 height 9
type input "**********"
click at [177, 146] on select "**********" at bounding box center [179, 143] width 45 height 9
select select "**"
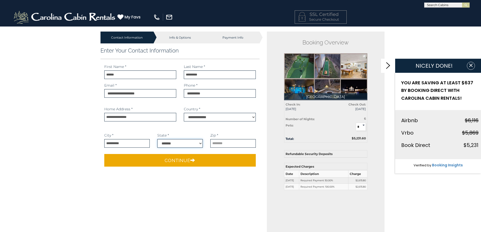
click at [157, 139] on select "**********" at bounding box center [179, 143] width 45 height 9
click at [229, 145] on input "text" at bounding box center [232, 143] width 45 height 9
type input "*****"
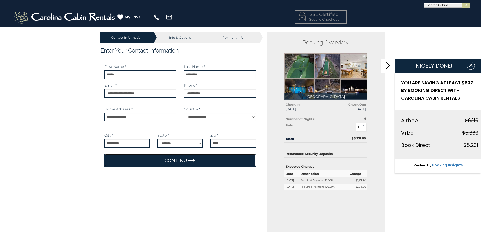
drag, startPoint x: 183, startPoint y: 161, endPoint x: 187, endPoint y: 156, distance: 6.9
click at [187, 156] on button "Continue" at bounding box center [180, 160] width 152 height 13
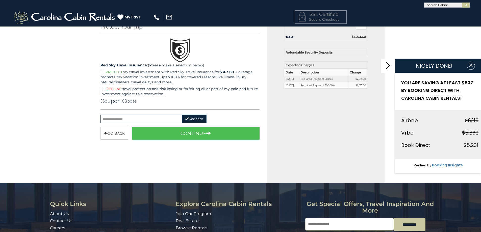
scroll to position [25, 0]
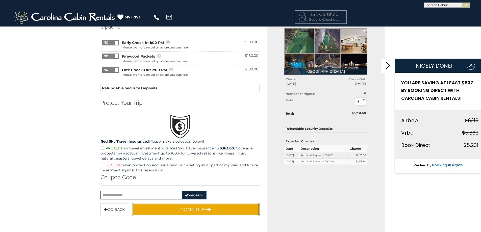
click at [182, 207] on button "Continue" at bounding box center [196, 209] width 128 height 13
click at [205, 206] on button "Continue" at bounding box center [196, 209] width 128 height 13
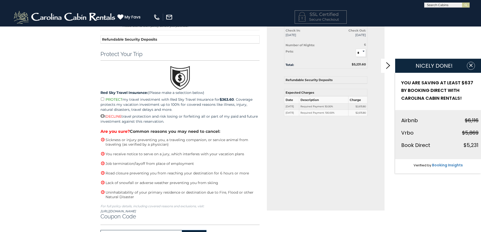
scroll to position [177, 0]
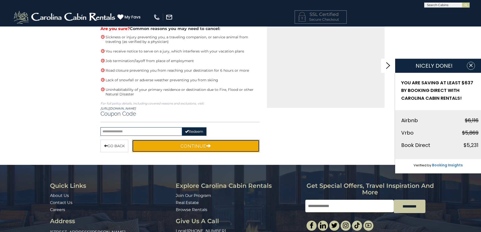
click at [196, 147] on button "Continue" at bounding box center [196, 146] width 128 height 13
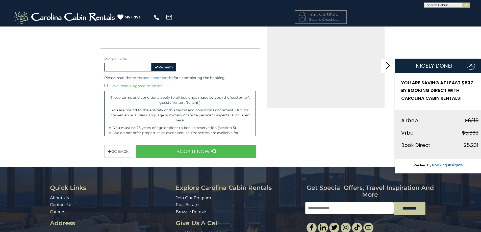
scroll to position [175, 0]
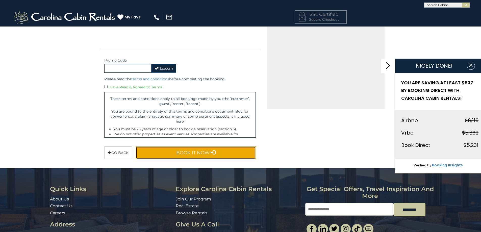
click at [197, 152] on button "Book It Now!" at bounding box center [196, 152] width 120 height 13
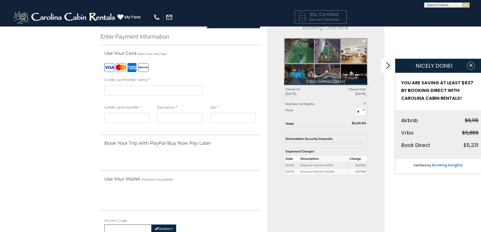
scroll to position [0, 0]
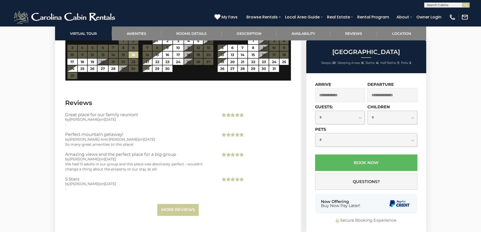
scroll to position [1312, 0]
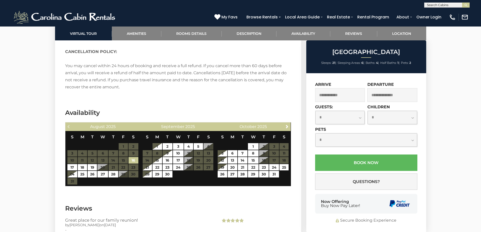
click at [328, 97] on input "text" at bounding box center [340, 95] width 50 height 14
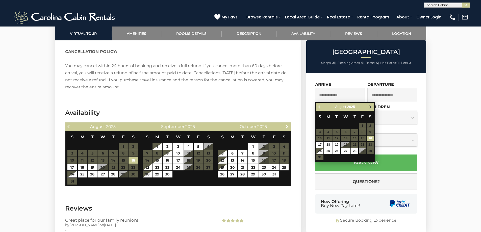
click at [371, 106] on span "Next" at bounding box center [370, 107] width 4 height 4
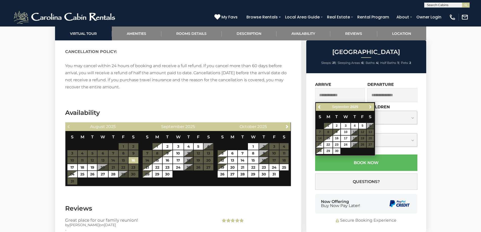
click at [371, 106] on span "Next" at bounding box center [370, 107] width 4 height 4
click at [336, 144] on link "21" at bounding box center [336, 145] width 7 height 6
type input "**********"
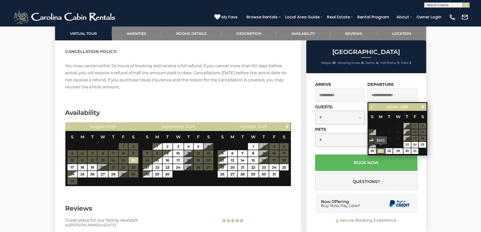
click at [382, 151] on link "27" at bounding box center [380, 151] width 9 height 6
type input "**********"
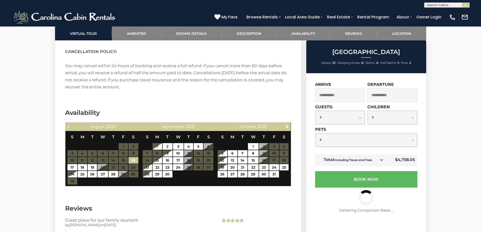
click at [330, 140] on select "**********" at bounding box center [366, 139] width 102 height 13
select select "*"
click at [315, 133] on select "**********" at bounding box center [366, 139] width 102 height 13
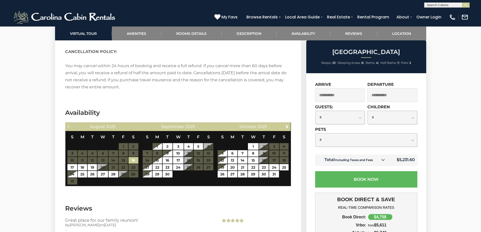
click at [360, 118] on select "**********" at bounding box center [339, 117] width 49 height 13
select select "*"
click at [315, 111] on select "**********" at bounding box center [339, 117] width 49 height 13
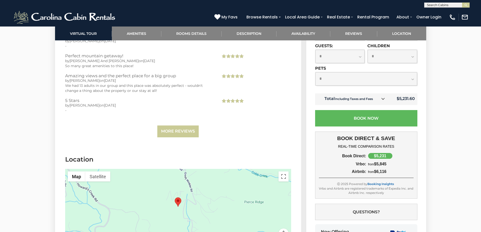
scroll to position [1489, 0]
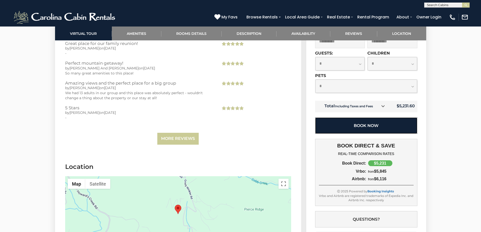
click at [385, 122] on button "Book Now" at bounding box center [366, 125] width 102 height 16
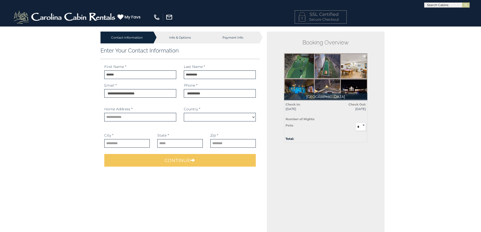
select select "*********"
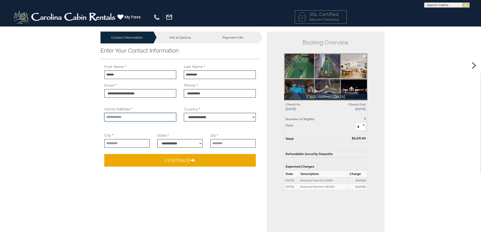
click at [126, 117] on input "text" at bounding box center [140, 117] width 72 height 9
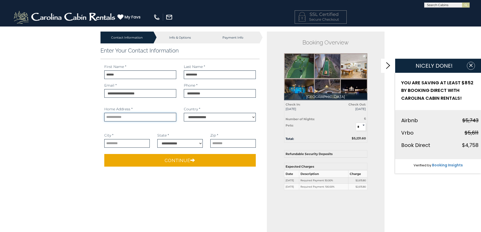
type input "**********"
click at [128, 143] on input "text" at bounding box center [126, 143] width 45 height 9
type input "**********"
click at [186, 143] on select "**********" at bounding box center [179, 143] width 45 height 9
select select "**"
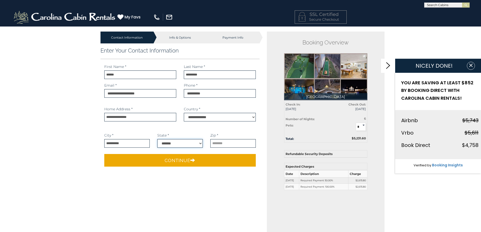
click at [157, 139] on select "**********" at bounding box center [179, 143] width 45 height 9
click at [233, 142] on input "text" at bounding box center [232, 143] width 45 height 9
type input "*****"
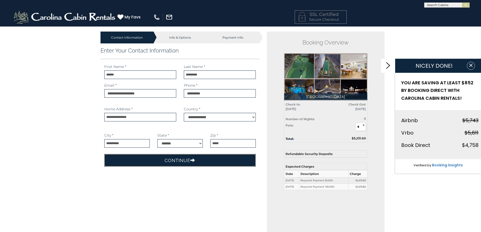
click at [183, 160] on button "Continue" at bounding box center [180, 160] width 152 height 13
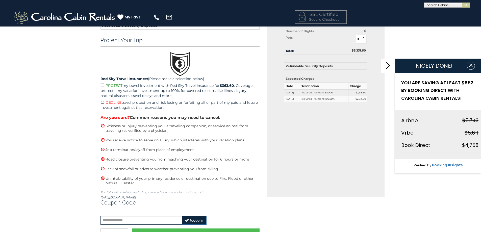
scroll to position [101, 0]
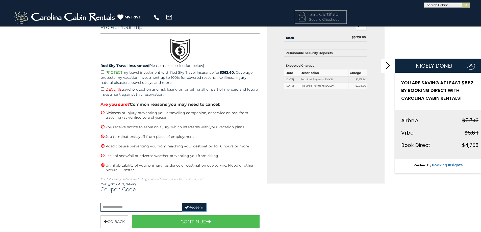
click at [73, 129] on div "Contact Information Info & Options Payment Info 1. Guest Information Enter Your…" at bounding box center [240, 135] width 481 height 421
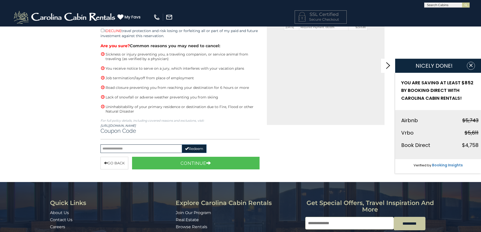
scroll to position [177, 0]
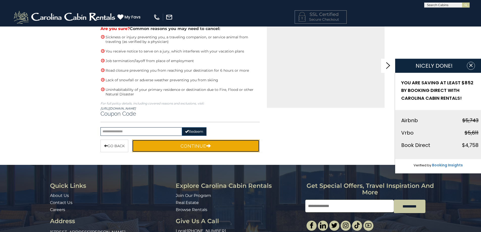
click at [185, 146] on button "Continue" at bounding box center [196, 146] width 128 height 13
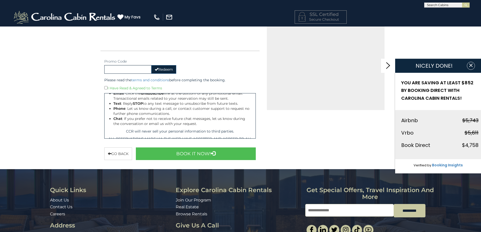
scroll to position [3484, 0]
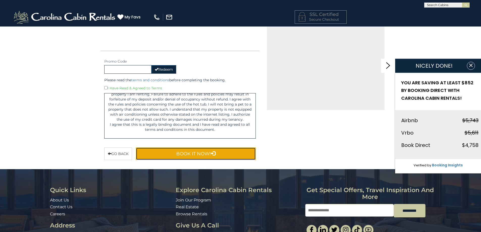
click at [206, 152] on button "Book It Now!" at bounding box center [196, 153] width 120 height 13
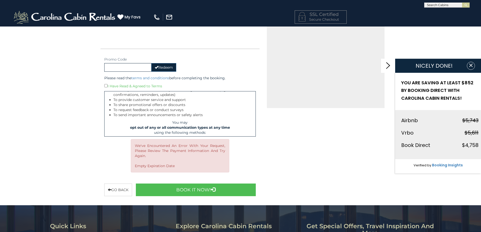
scroll to position [177, 0]
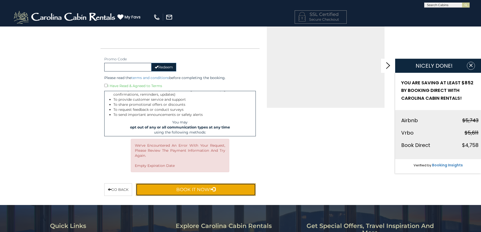
click at [192, 186] on button "Book It Now!" at bounding box center [196, 189] width 120 height 13
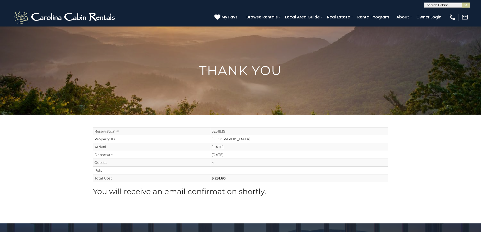
scroll to position [0, 0]
click at [433, 5] on input "text" at bounding box center [446, 5] width 44 height 5
type input "**********"
click at [437, 13] on em "[GEOGRAPHIC_DATA]" at bounding box center [446, 12] width 39 height 5
click at [466, 4] on img "submit" at bounding box center [466, 5] width 4 height 4
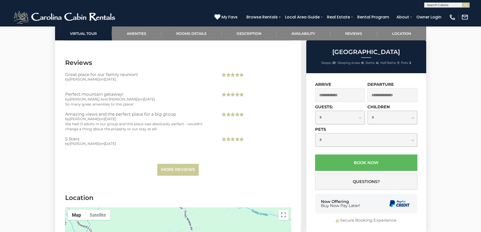
scroll to position [1463, 0]
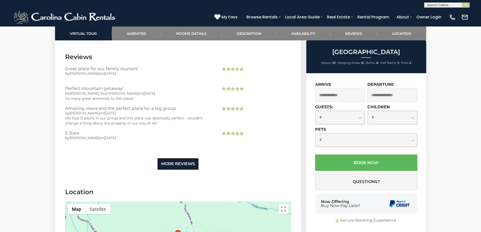
click at [186, 167] on link "More Reviews" at bounding box center [177, 164] width 41 height 12
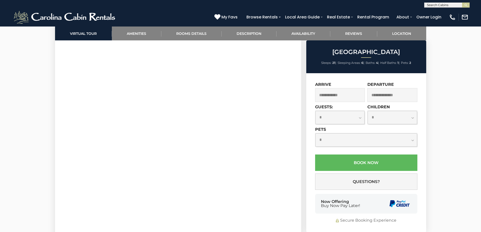
scroll to position [227, 0]
